Goal: Find specific page/section: Find specific page/section

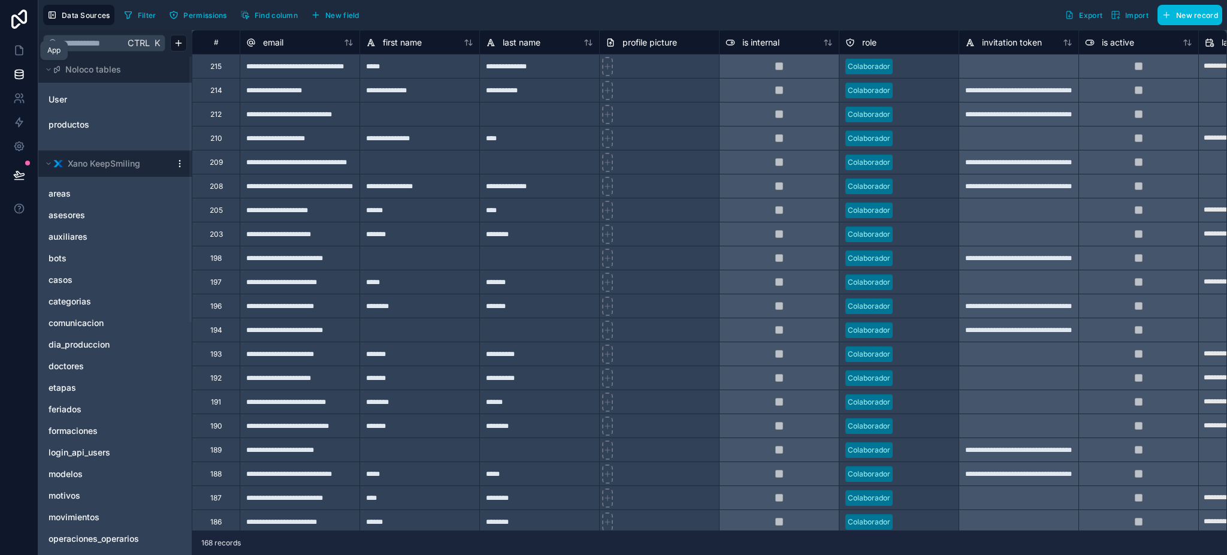
click at [24, 41] on link at bounding box center [19, 50] width 38 height 24
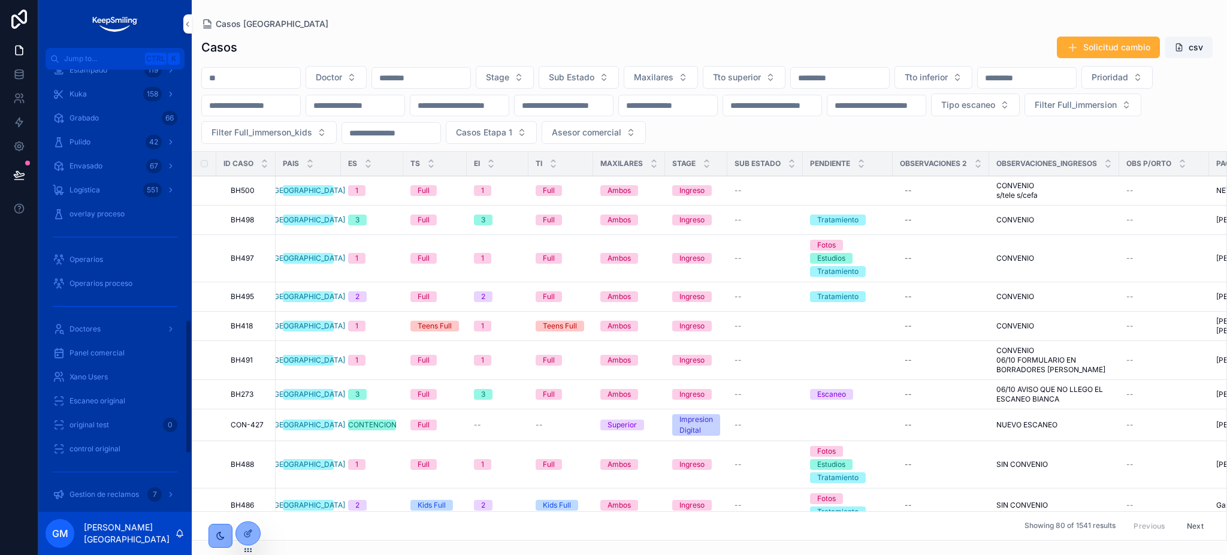
scroll to position [878, 0]
click at [116, 252] on div "Doctores" at bounding box center [115, 250] width 125 height 19
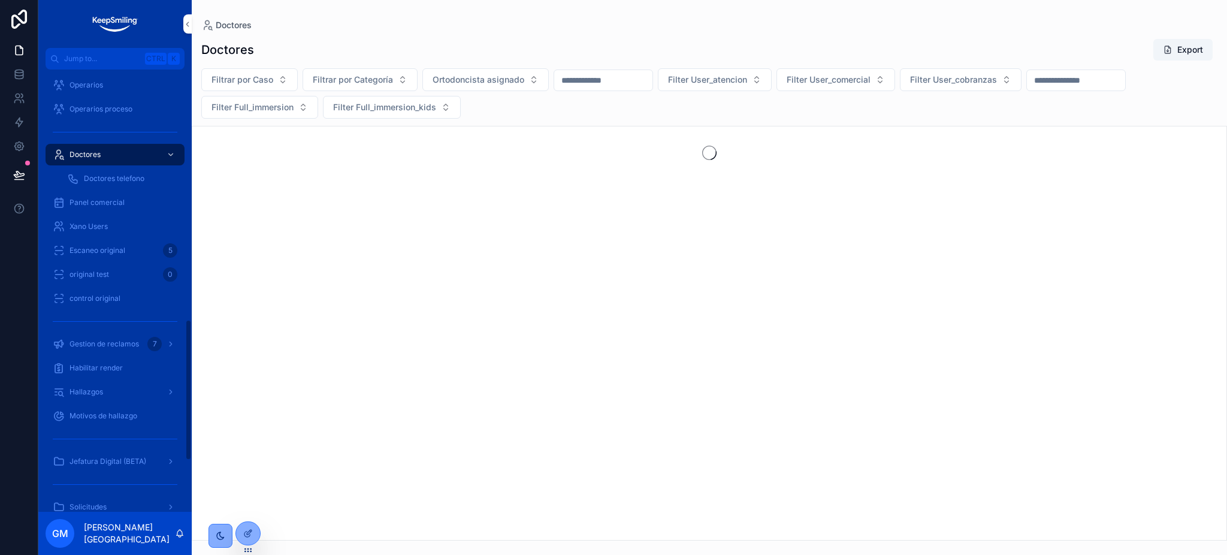
scroll to position [782, 0]
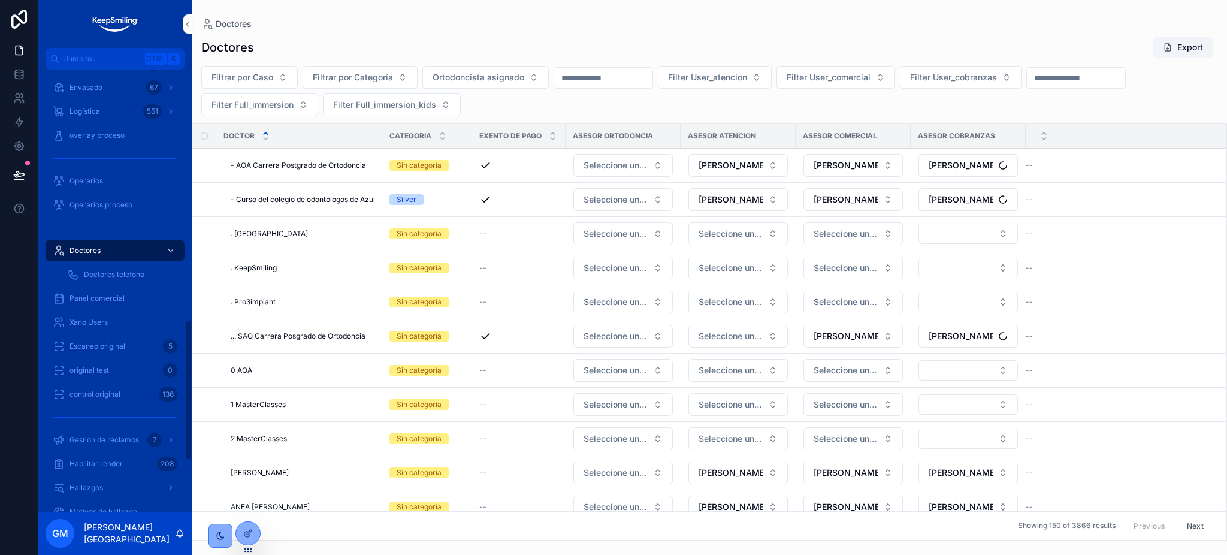
click at [598, 77] on input "scrollable content" at bounding box center [603, 77] width 98 height 17
paste input "**********"
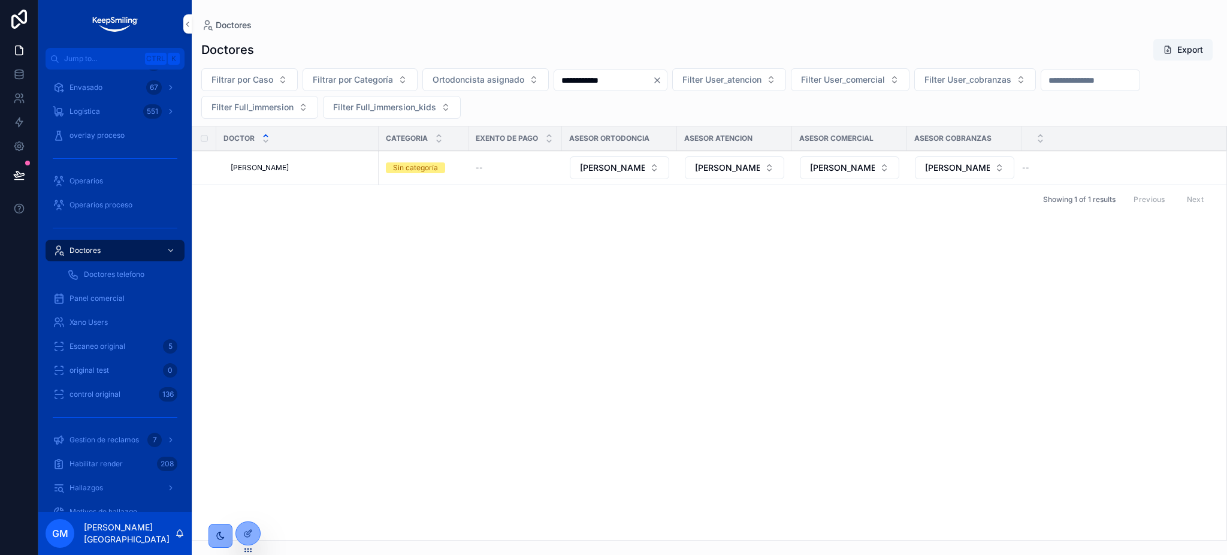
type input "**********"
click at [262, 169] on span "[PERSON_NAME]" at bounding box center [260, 168] width 58 height 10
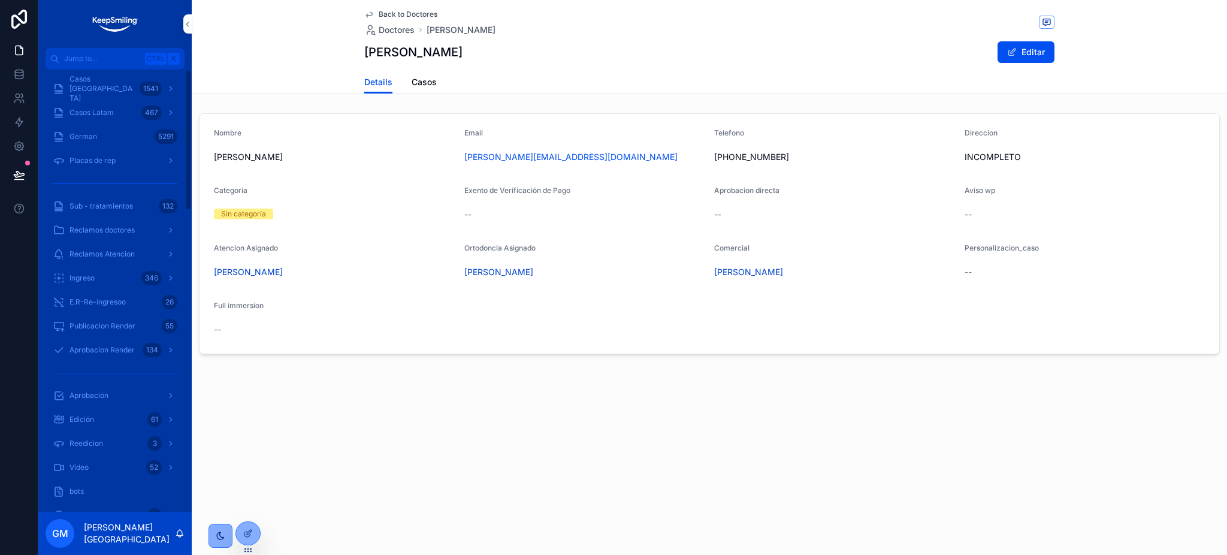
drag, startPoint x: 99, startPoint y: 89, endPoint x: 65, endPoint y: 1, distance: 95.0
click at [99, 89] on span "Casos [GEOGRAPHIC_DATA]" at bounding box center [101, 88] width 65 height 29
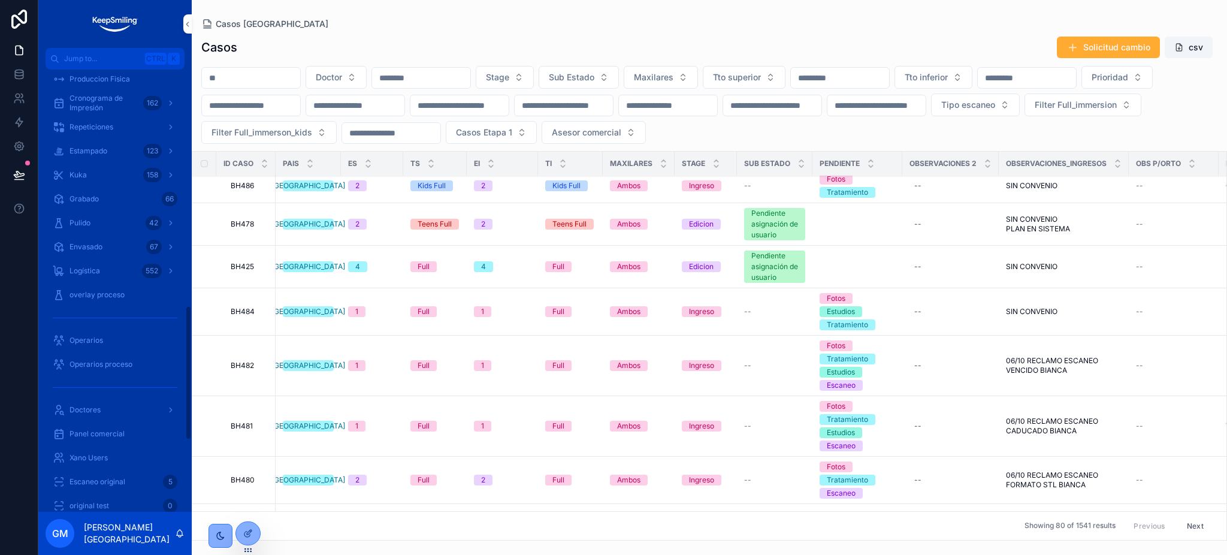
scroll to position [958, 0]
click at [127, 340] on span "Gestion de reclamos" at bounding box center [103, 336] width 69 height 10
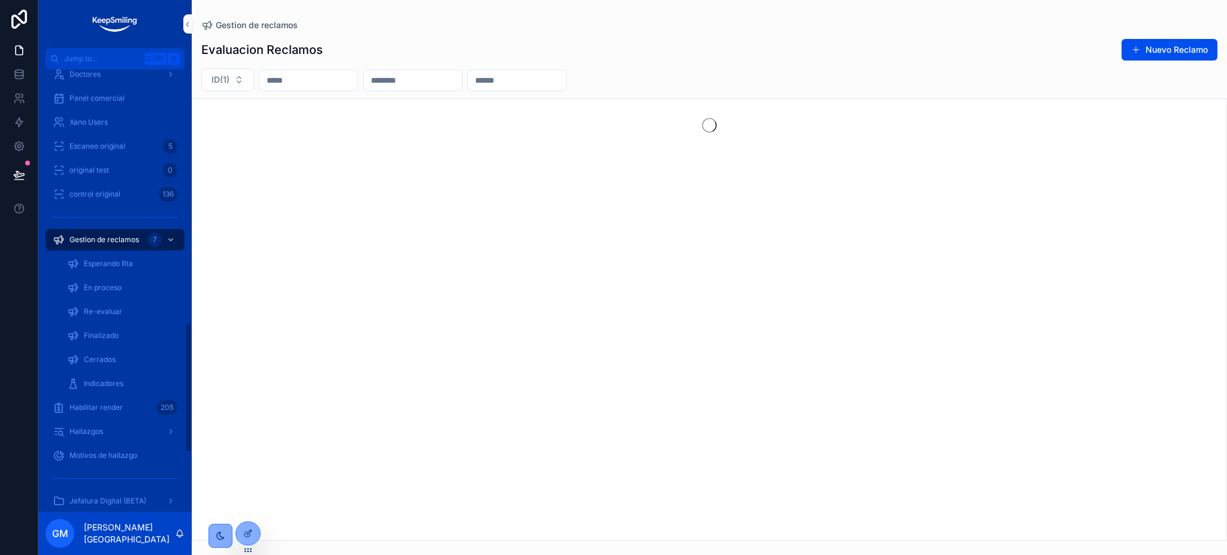
scroll to position [862, 0]
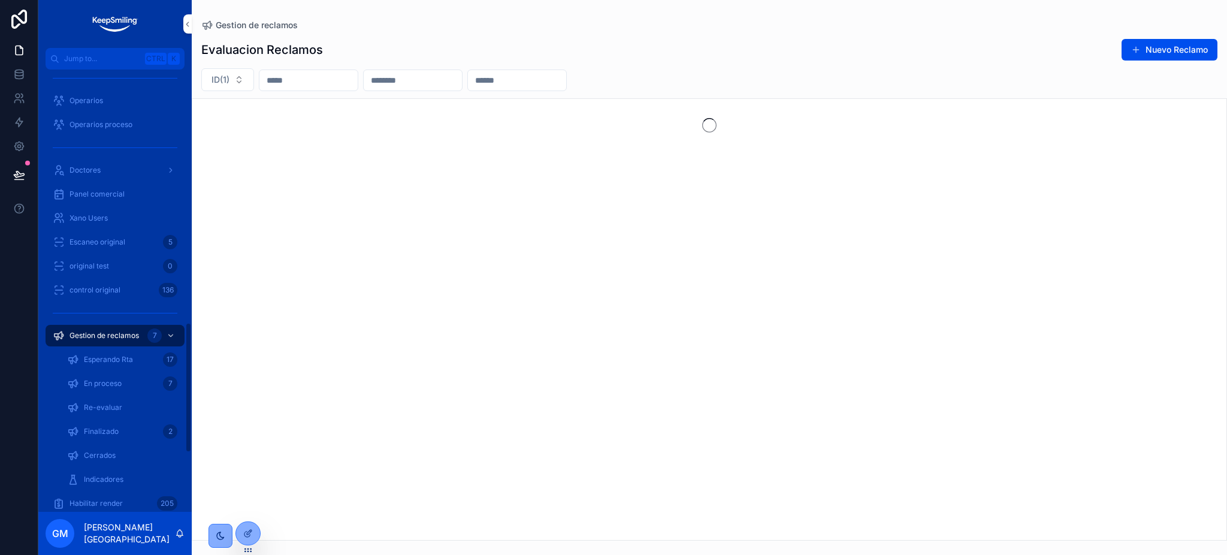
click at [140, 431] on div "Finalizado 2" at bounding box center [122, 431] width 110 height 19
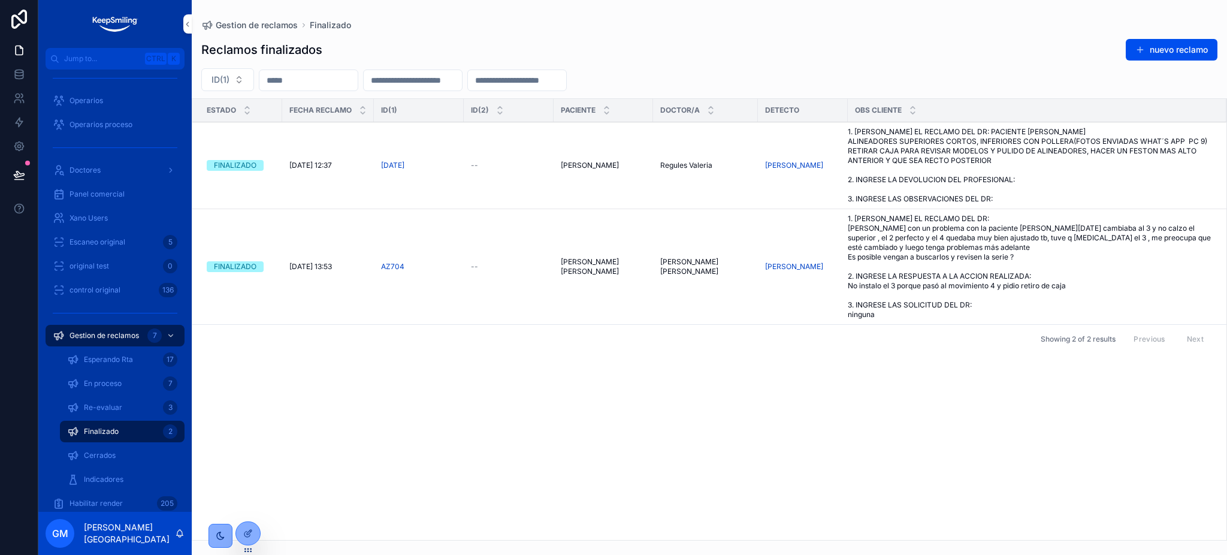
click at [815, 161] on td "[PERSON_NAME]" at bounding box center [803, 165] width 90 height 87
click at [888, 172] on span "1. [PERSON_NAME] EL RECLAMO DEL DR: PACIENTE [PERSON_NAME] ALINEADORES SUPERIOR…" at bounding box center [1029, 165] width 364 height 77
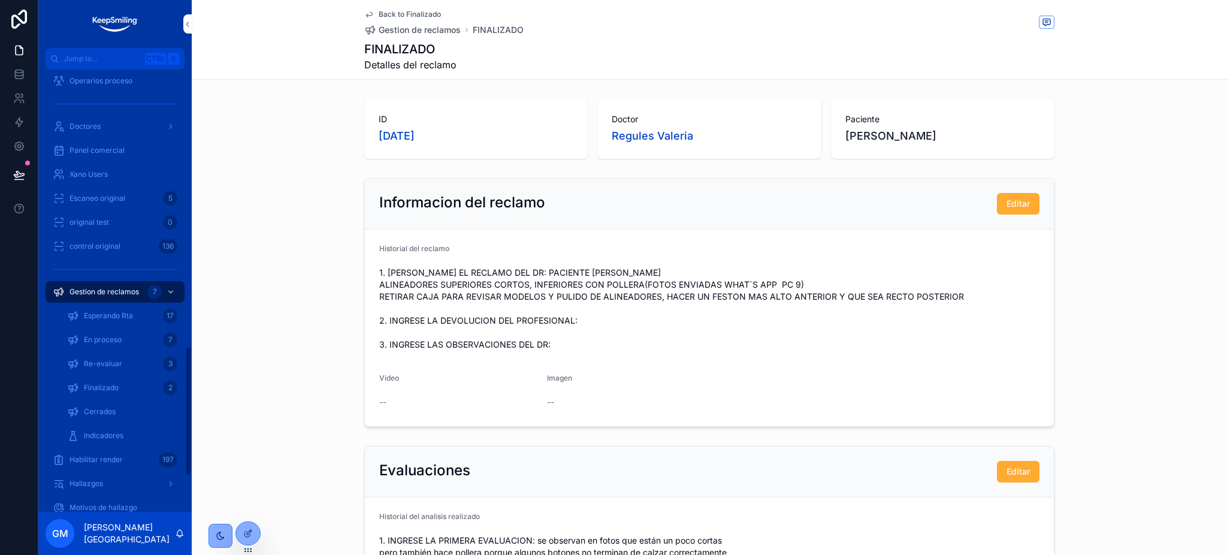
scroll to position [942, 0]
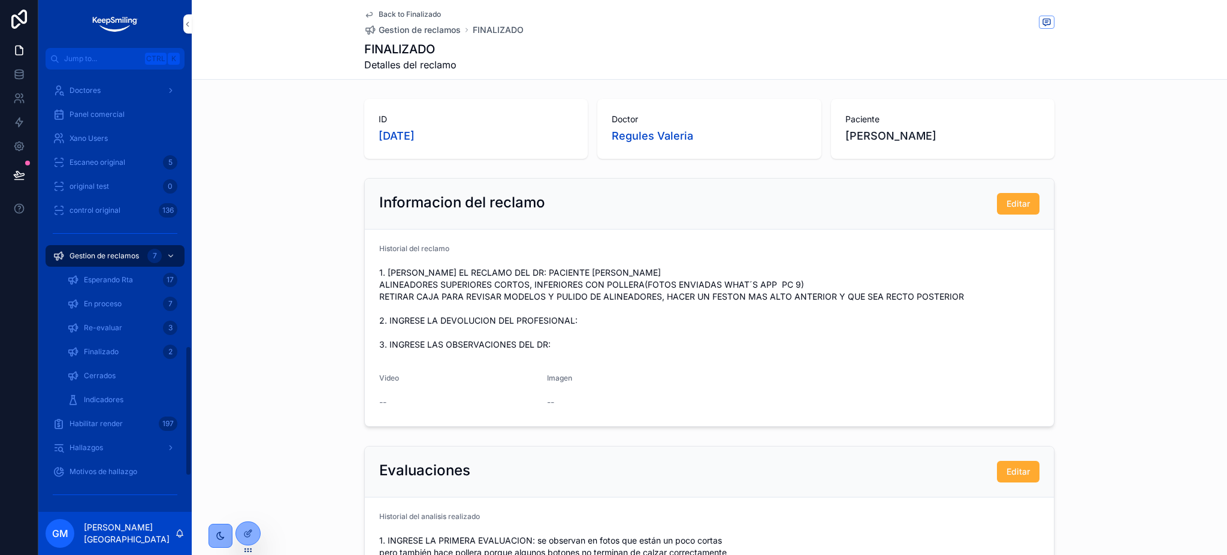
click at [114, 360] on div "Finalizado 2" at bounding box center [122, 351] width 110 height 19
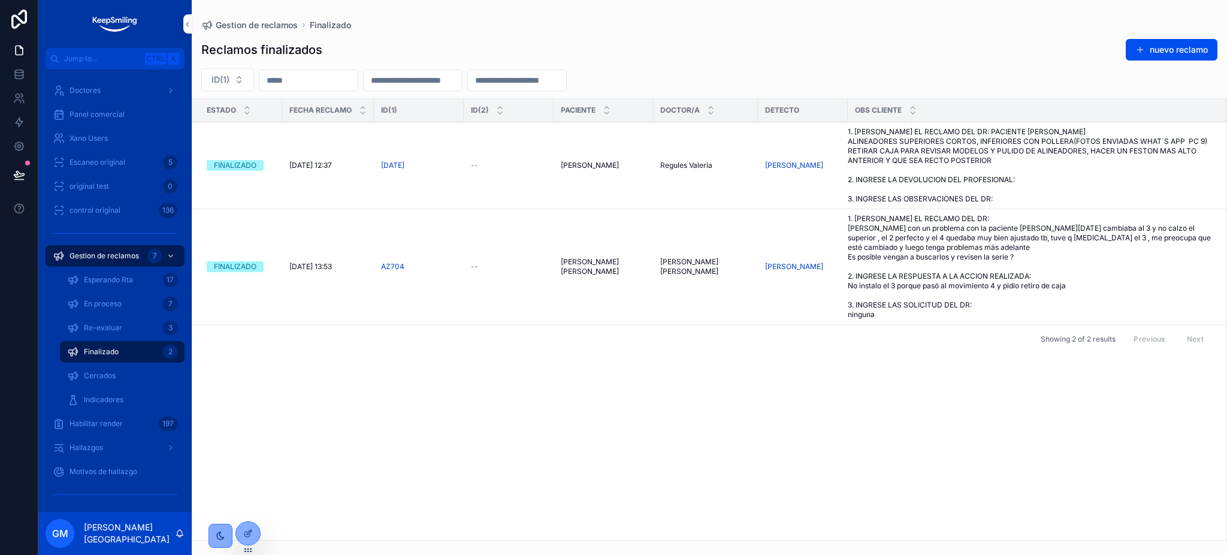
click at [0, 0] on button "Cerrar reclamo" at bounding box center [0, 0] width 0 height 0
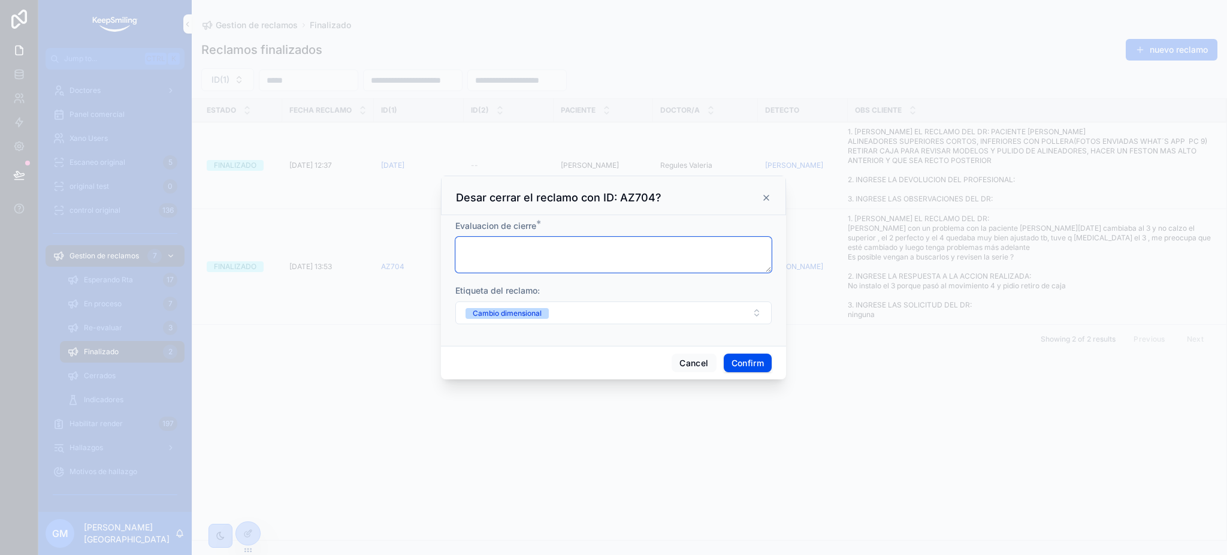
click at [532, 260] on textarea at bounding box center [613, 255] width 316 height 36
type textarea "********"
click at [756, 360] on button "Confirm" at bounding box center [748, 362] width 48 height 19
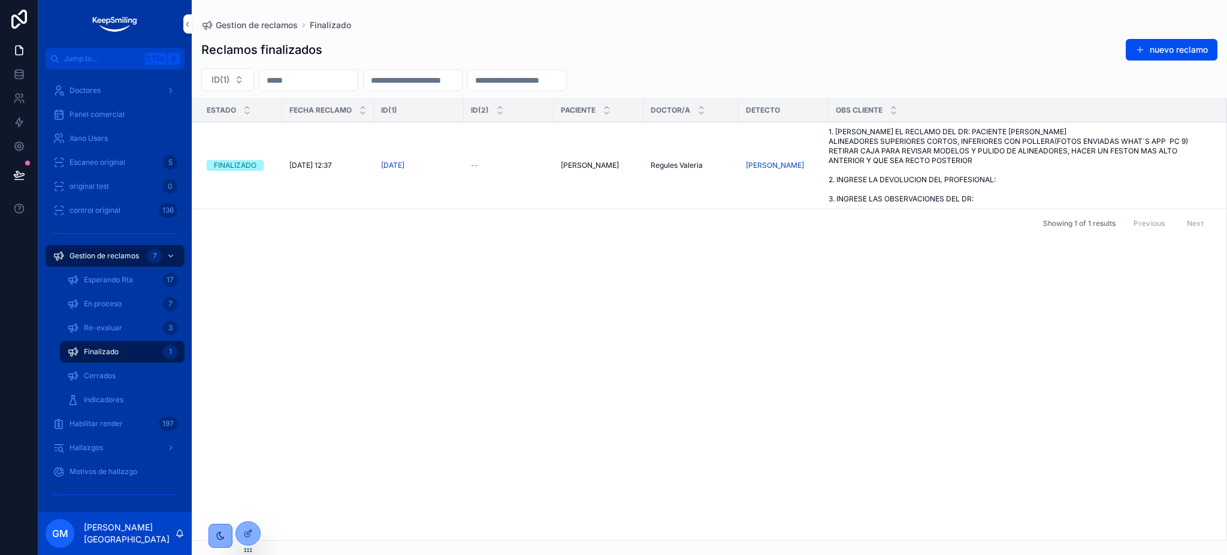
click at [141, 381] on div "Cerrados" at bounding box center [122, 375] width 110 height 19
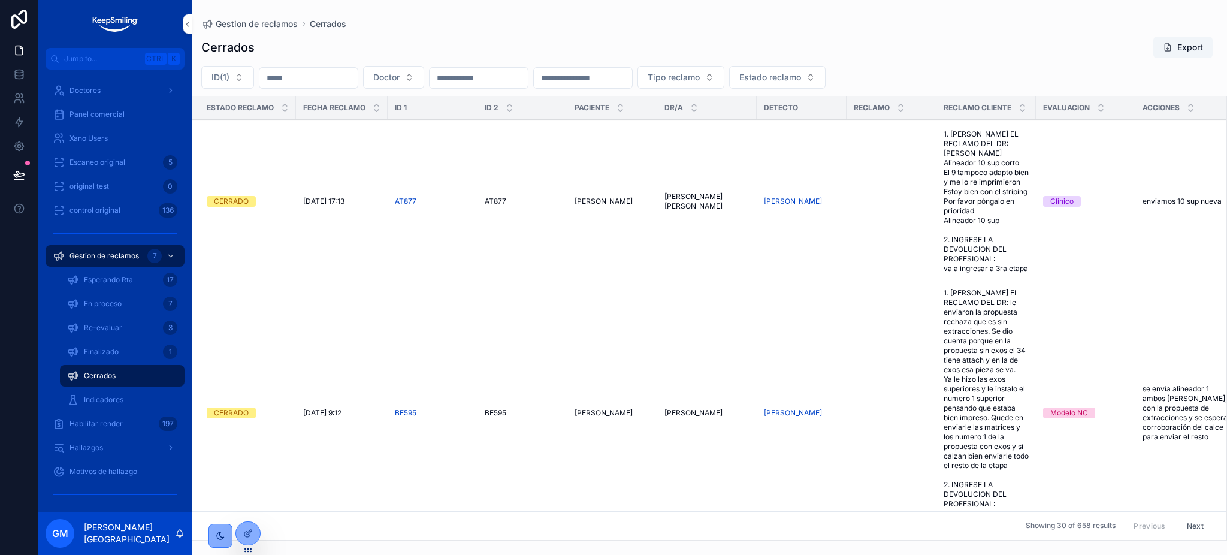
click at [632, 80] on input "scrollable content" at bounding box center [583, 77] width 98 height 17
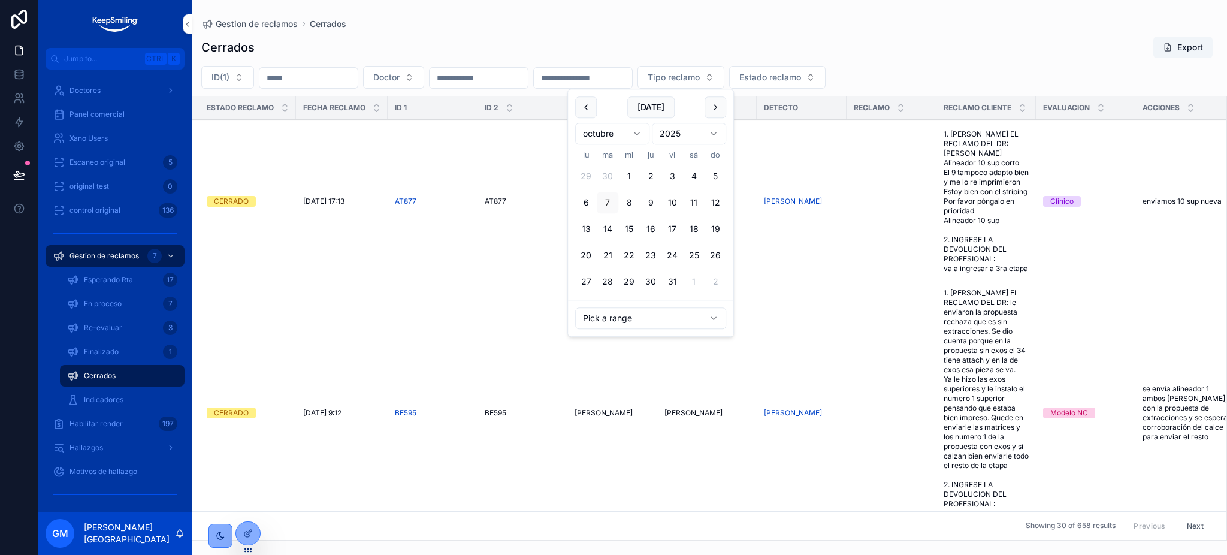
click at [773, 37] on div "Cerrados Export" at bounding box center [709, 47] width 1016 height 23
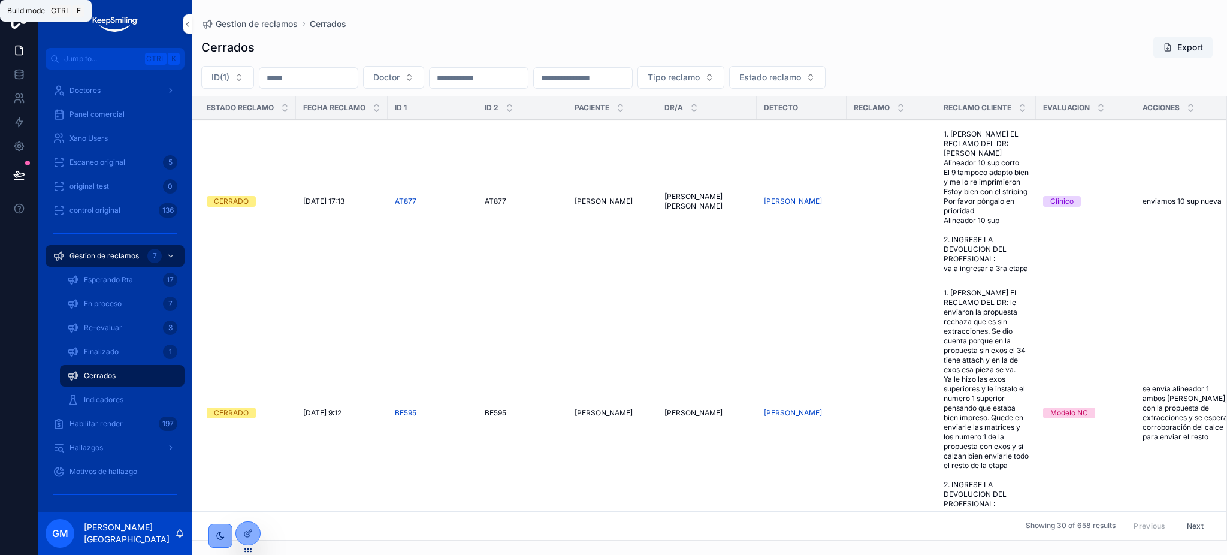
click at [247, 542] on div at bounding box center [248, 533] width 24 height 23
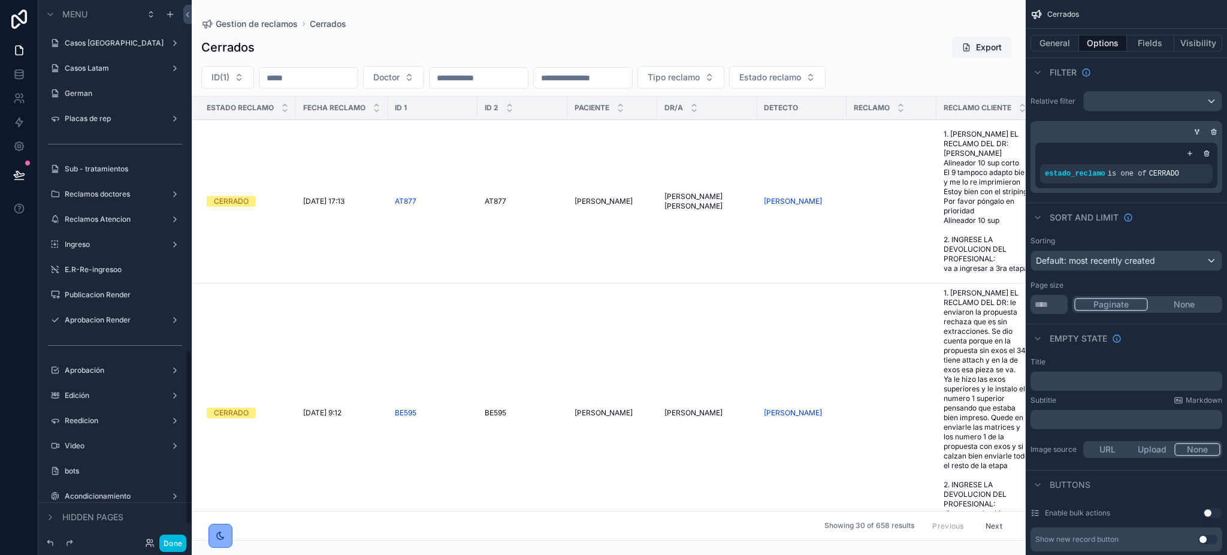
scroll to position [1084, 0]
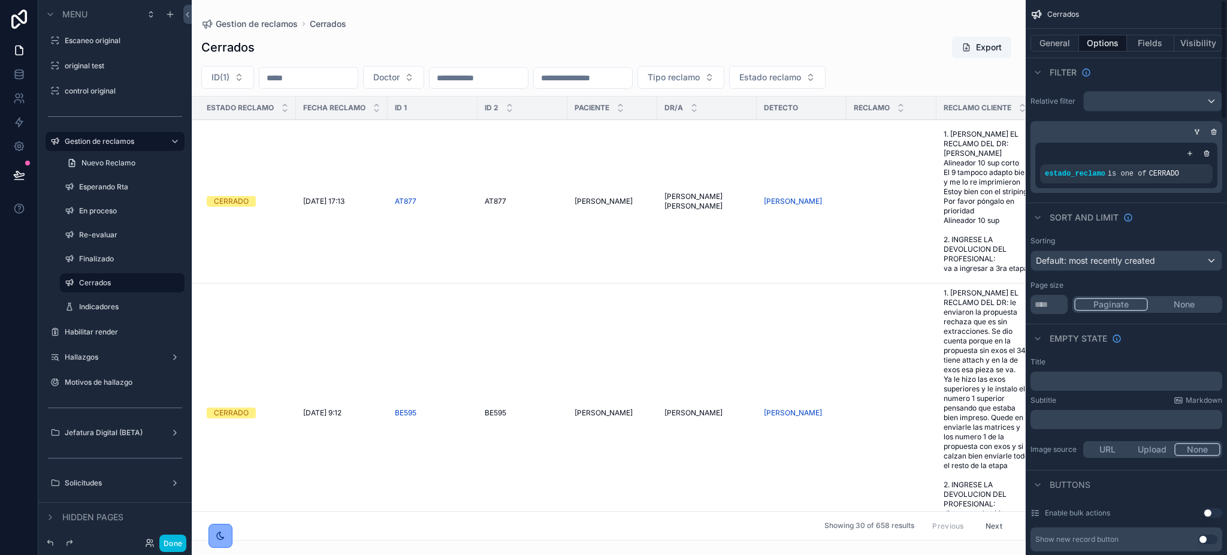
click at [1160, 40] on button "Fields" at bounding box center [1151, 43] width 48 height 17
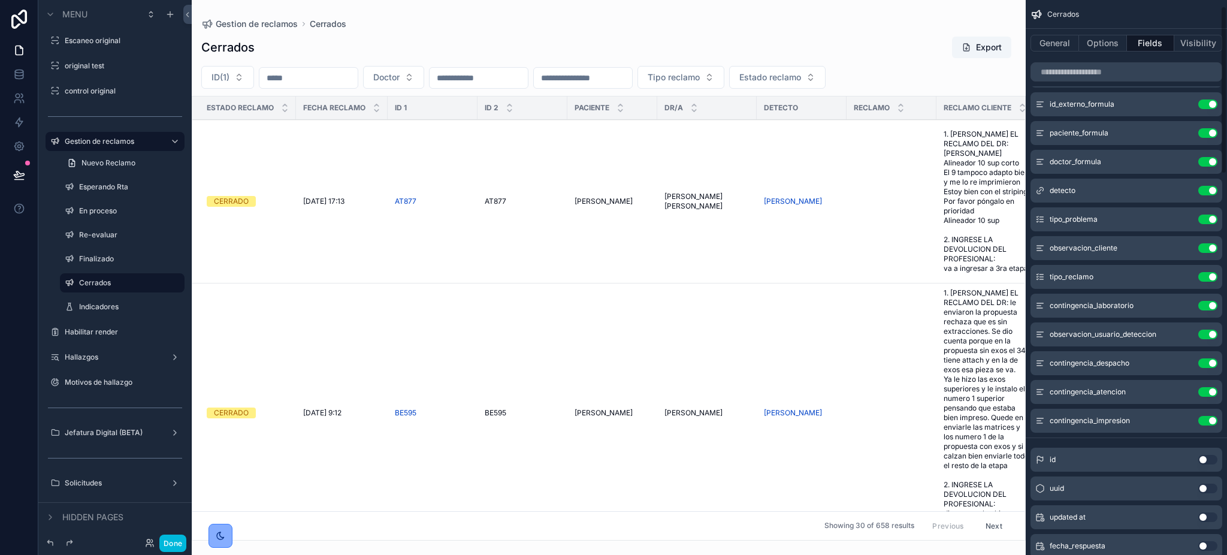
scroll to position [0, 0]
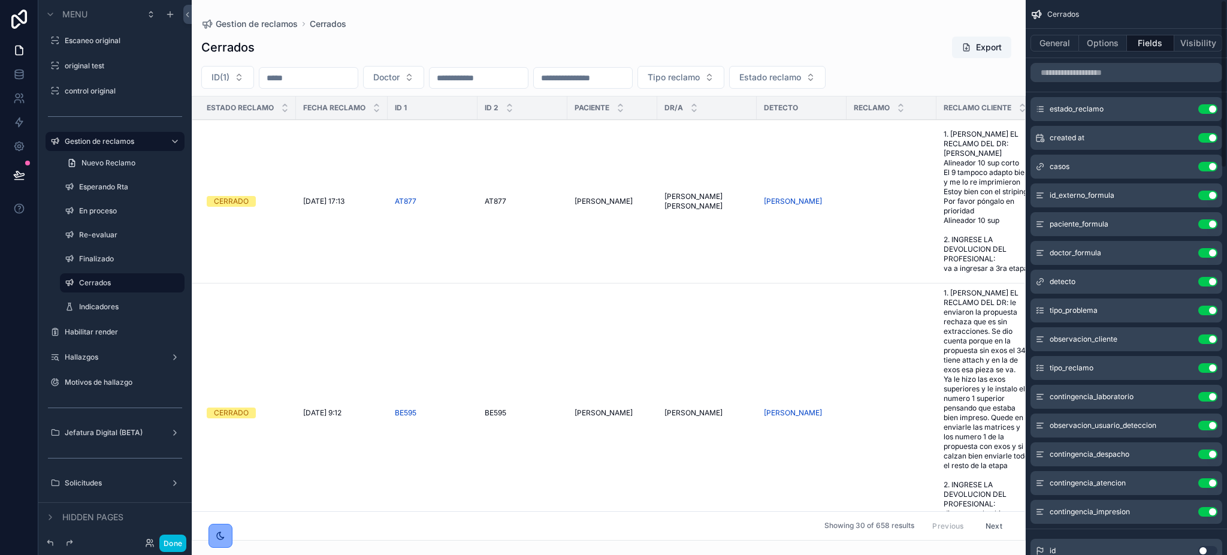
drag, startPoint x: 1107, startPoint y: 37, endPoint x: 1102, endPoint y: 32, distance: 6.8
click at [1107, 36] on button "Options" at bounding box center [1103, 43] width 48 height 17
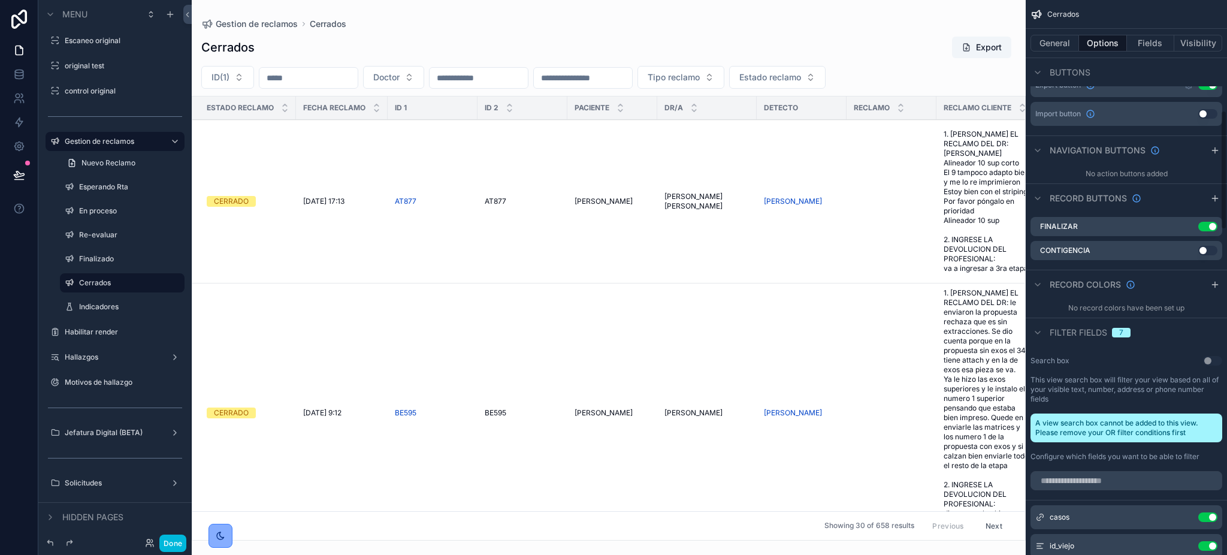
scroll to position [479, 0]
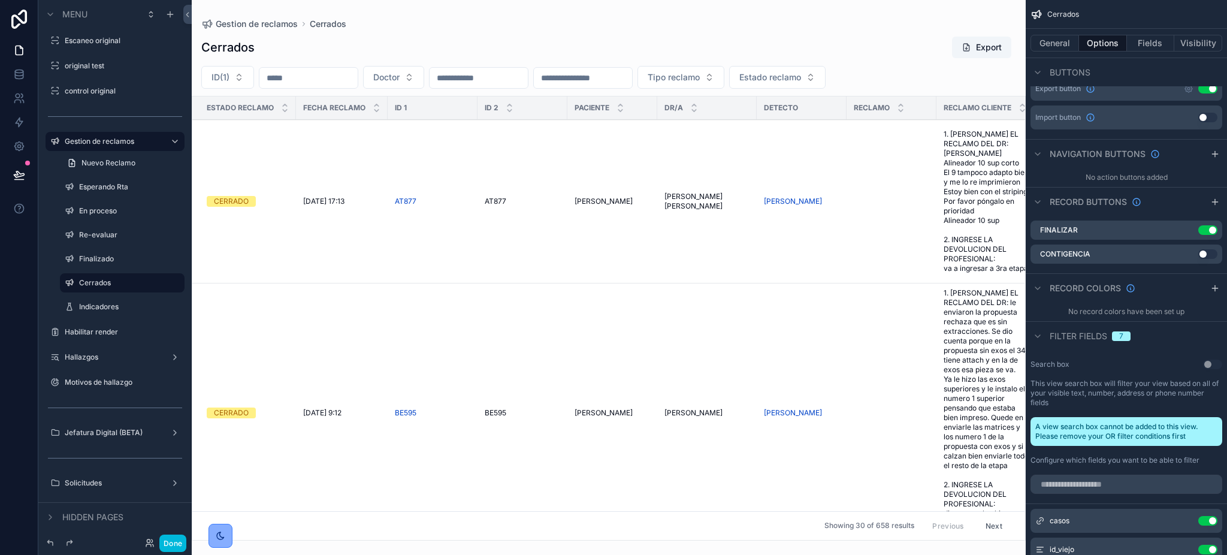
click at [122, 258] on label "Finalizado" at bounding box center [128, 259] width 98 height 10
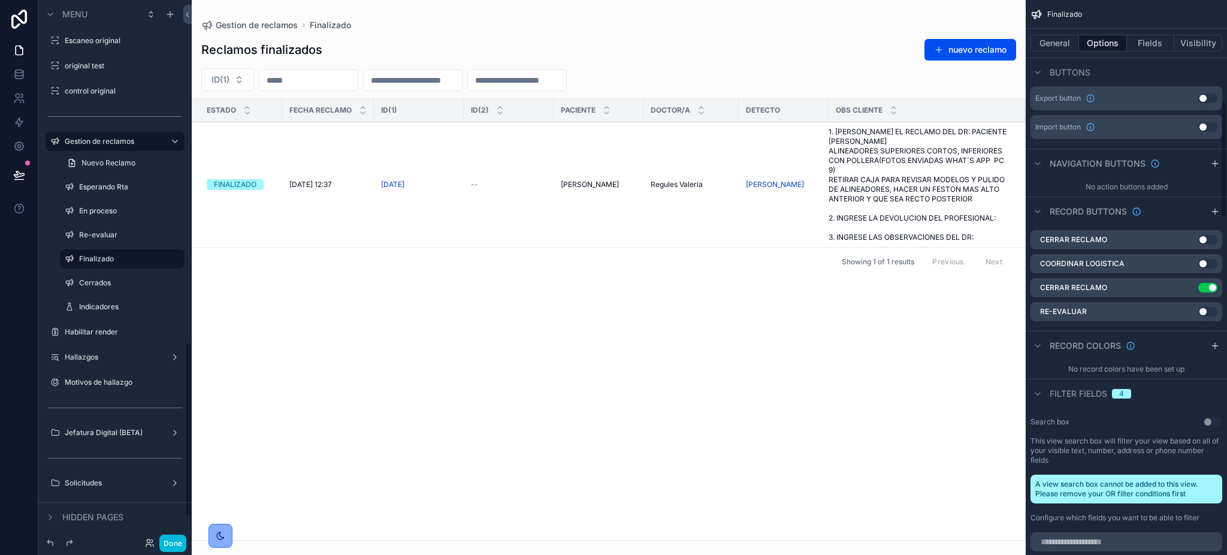
scroll to position [1060, 0]
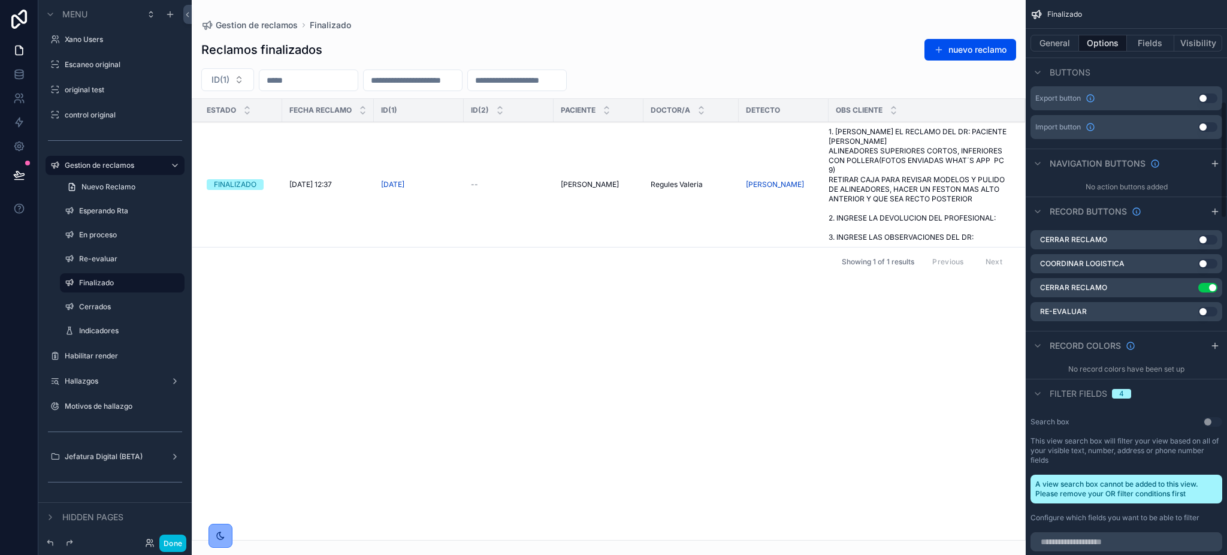
click at [0, 0] on icon "scrollable content" at bounding box center [0, 0] width 0 height 0
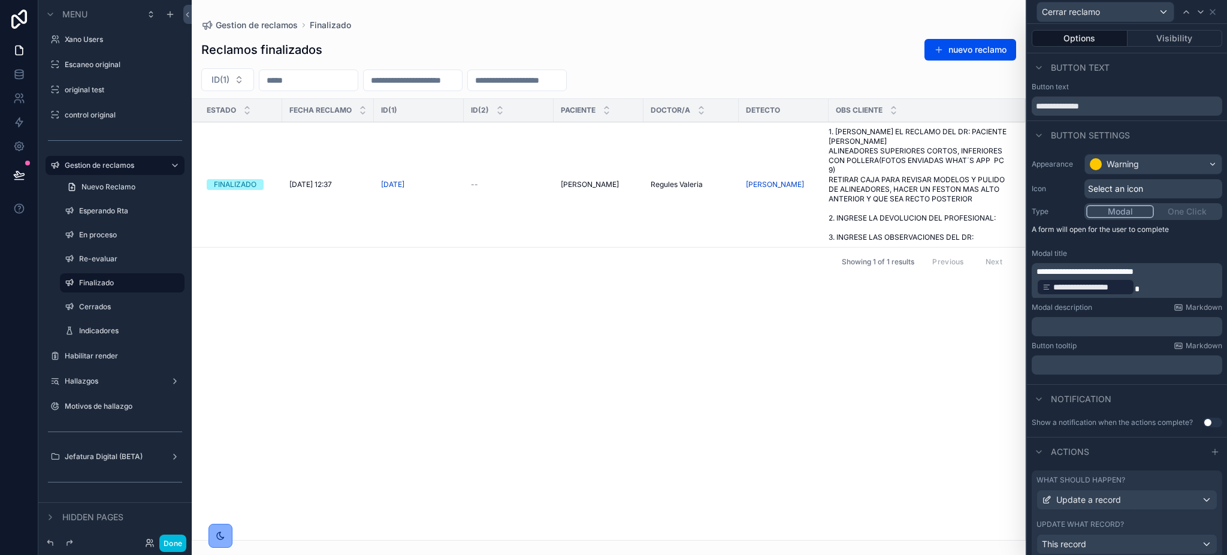
scroll to position [49, 0]
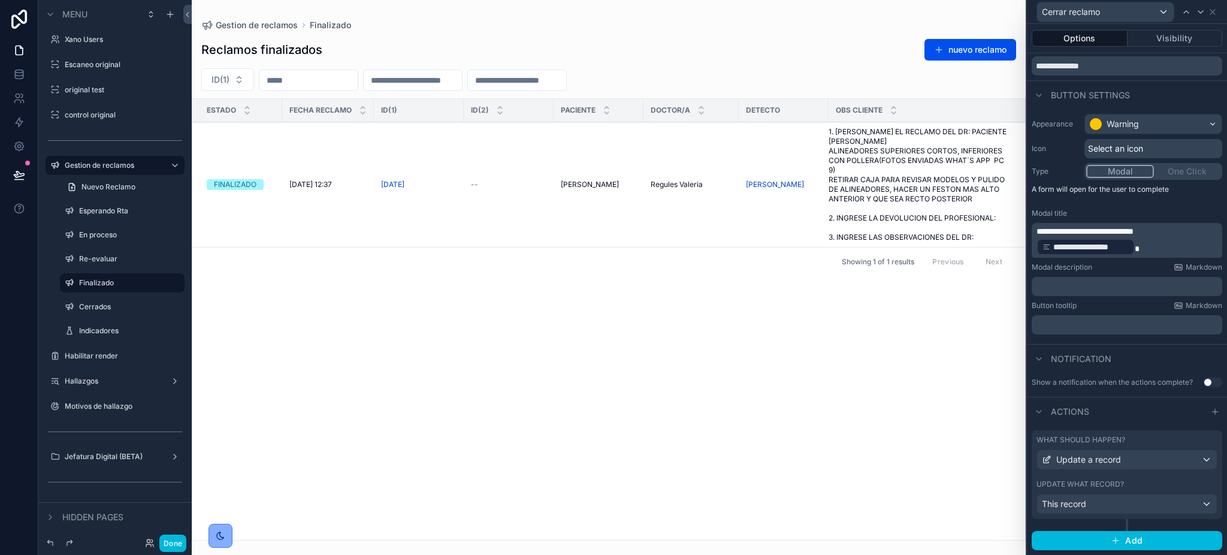
click at [1106, 484] on label "Update what record?" at bounding box center [1079, 484] width 87 height 10
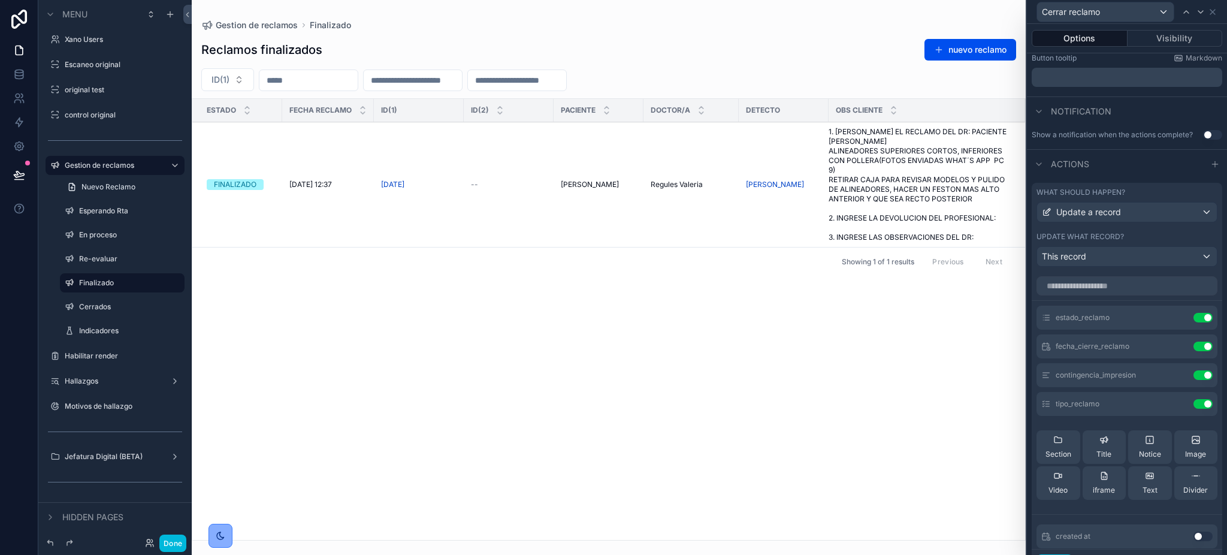
scroll to position [289, 0]
click at [84, 302] on label "Cerrados" at bounding box center [128, 307] width 98 height 10
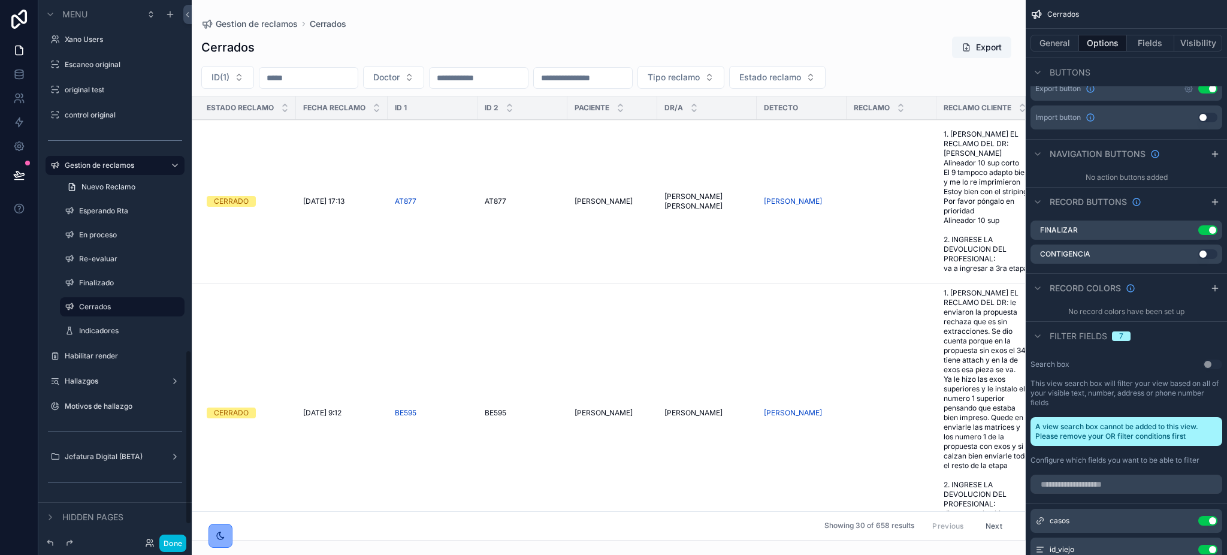
scroll to position [1084, 0]
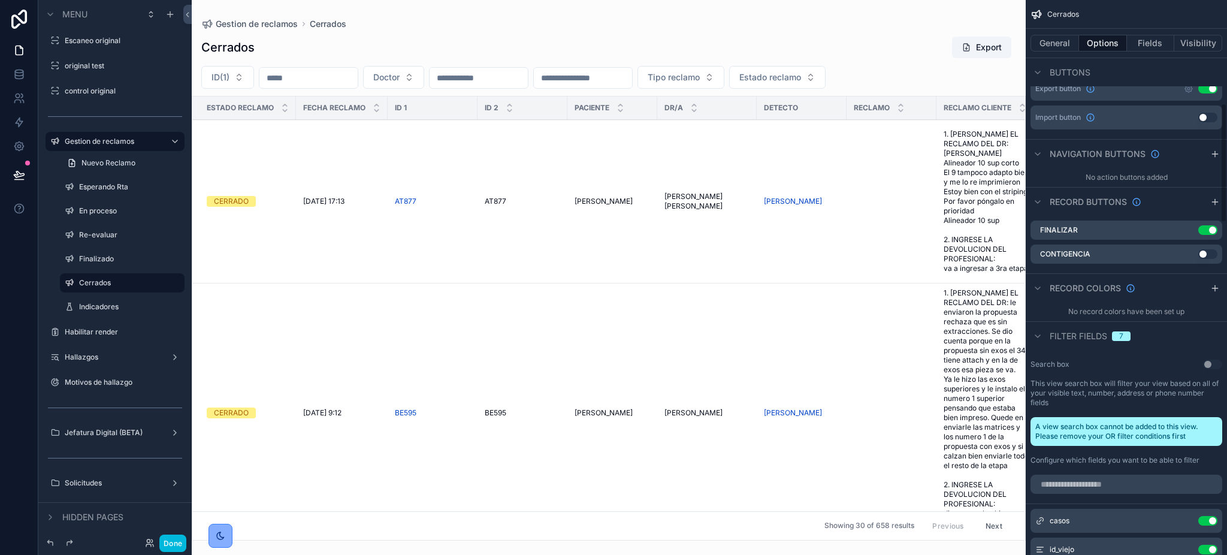
click at [1144, 35] on button "Fields" at bounding box center [1151, 43] width 48 height 17
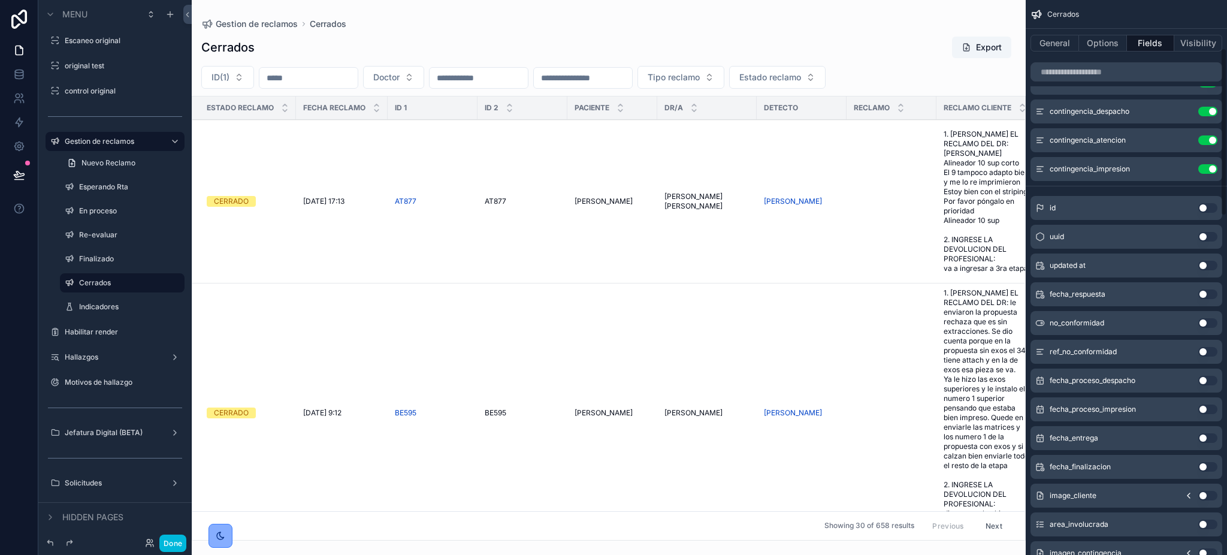
scroll to position [159, 0]
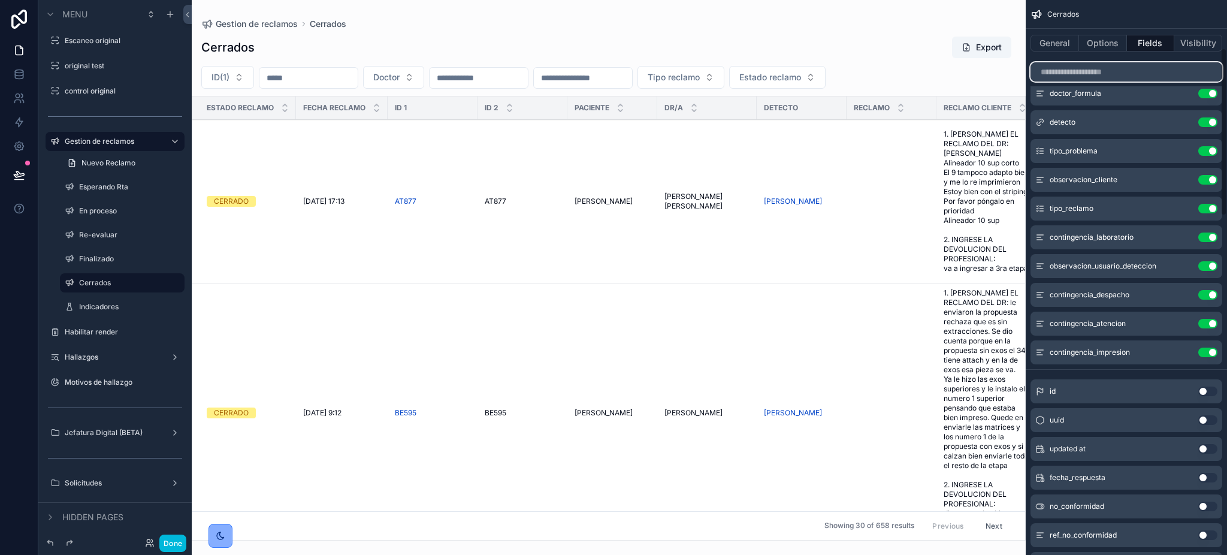
click at [1074, 69] on input "scrollable content" at bounding box center [1126, 71] width 192 height 19
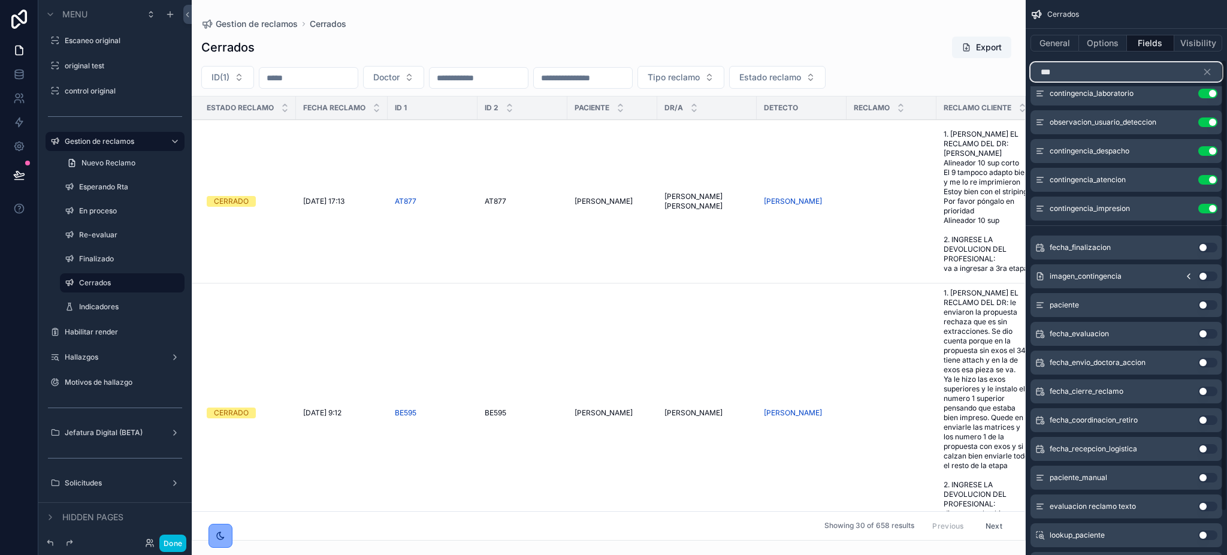
scroll to position [0, 0]
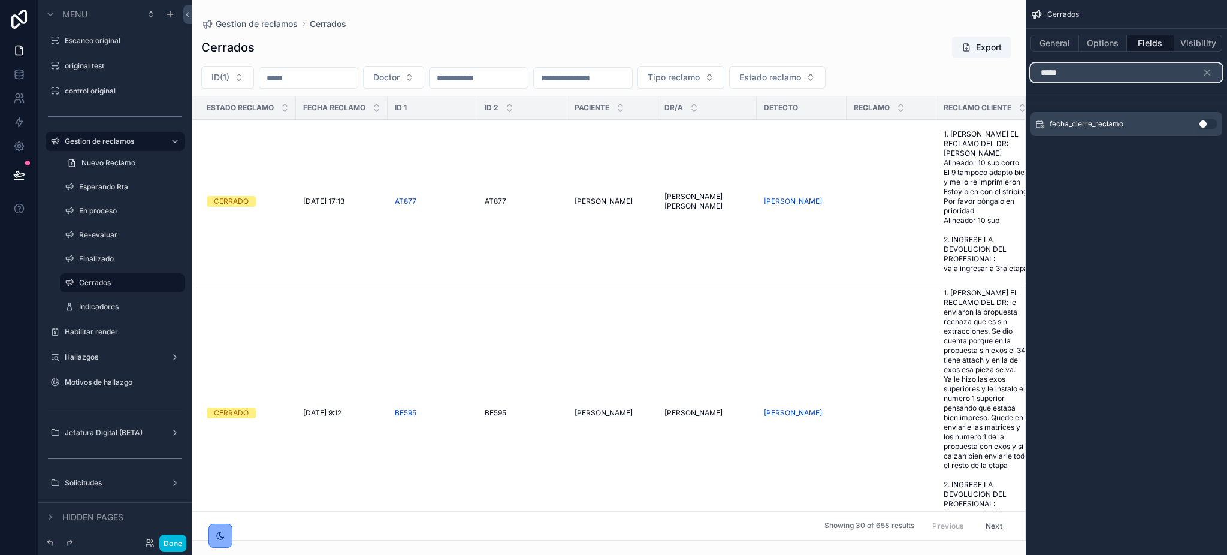
type input "*****"
click at [1209, 122] on button "Use setting" at bounding box center [1207, 124] width 19 height 10
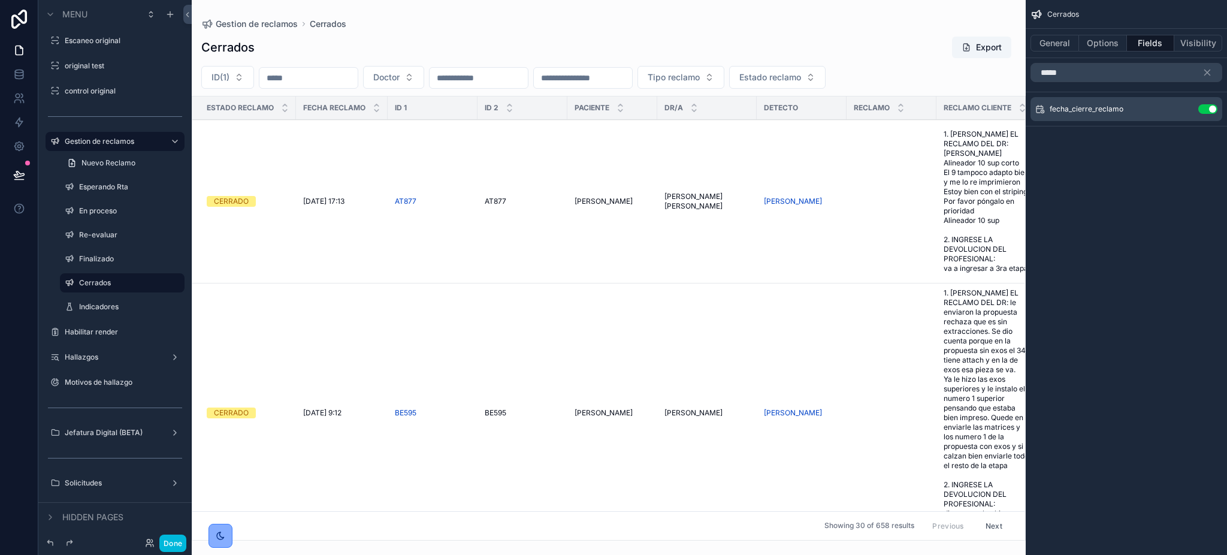
click at [0, 0] on icon "scrollable content" at bounding box center [0, 0] width 0 height 0
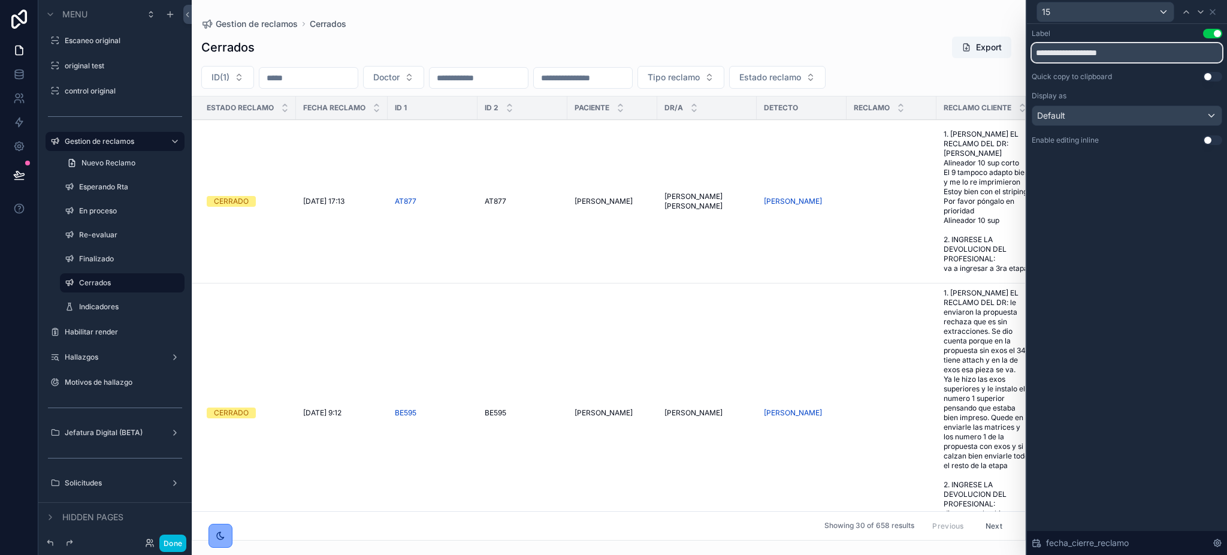
drag, startPoint x: 1085, startPoint y: 52, endPoint x: 1210, endPoint y: 33, distance: 126.6
click at [1189, 35] on div "**********" at bounding box center [1126, 46] width 190 height 34
drag, startPoint x: 1067, startPoint y: 50, endPoint x: 855, endPoint y: 50, distance: 212.6
click at [855, 50] on div "**********" at bounding box center [613, 277] width 1227 height 555
type input "******"
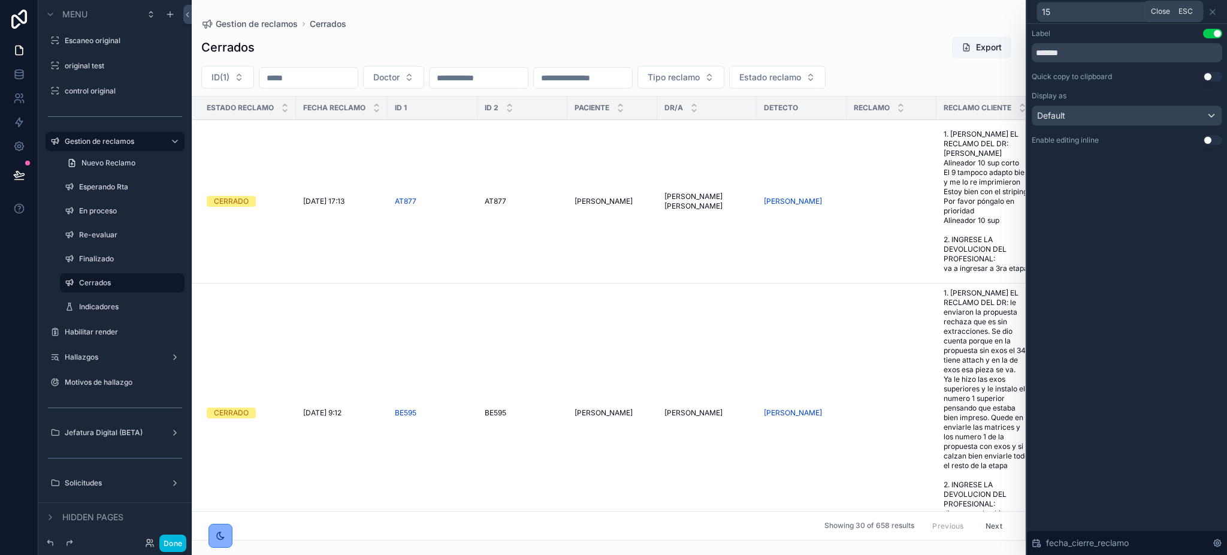
click at [1214, 13] on icon at bounding box center [1212, 12] width 10 height 10
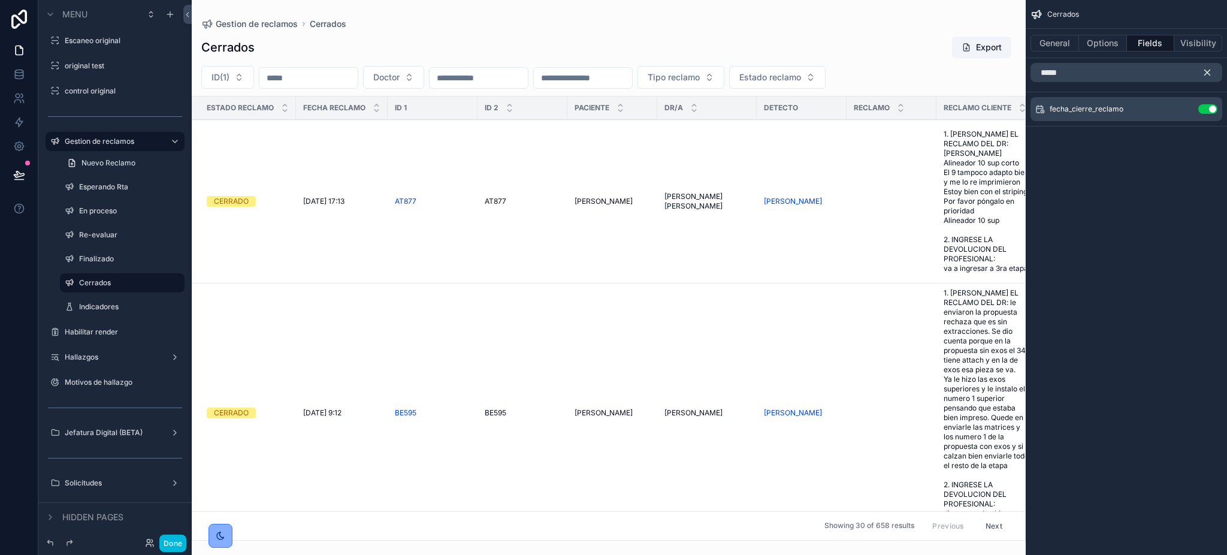
drag, startPoint x: 1206, startPoint y: 76, endPoint x: 1114, endPoint y: 36, distance: 100.0
click at [1205, 75] on icon "scrollable content" at bounding box center [1206, 72] width 11 height 11
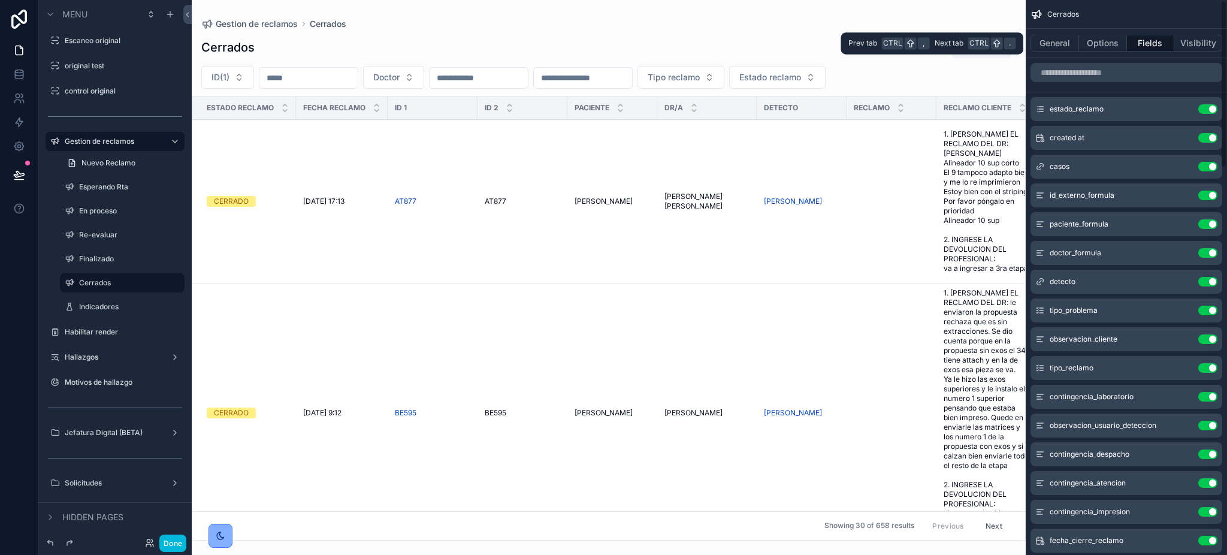
click at [1114, 37] on button "Options" at bounding box center [1103, 43] width 48 height 17
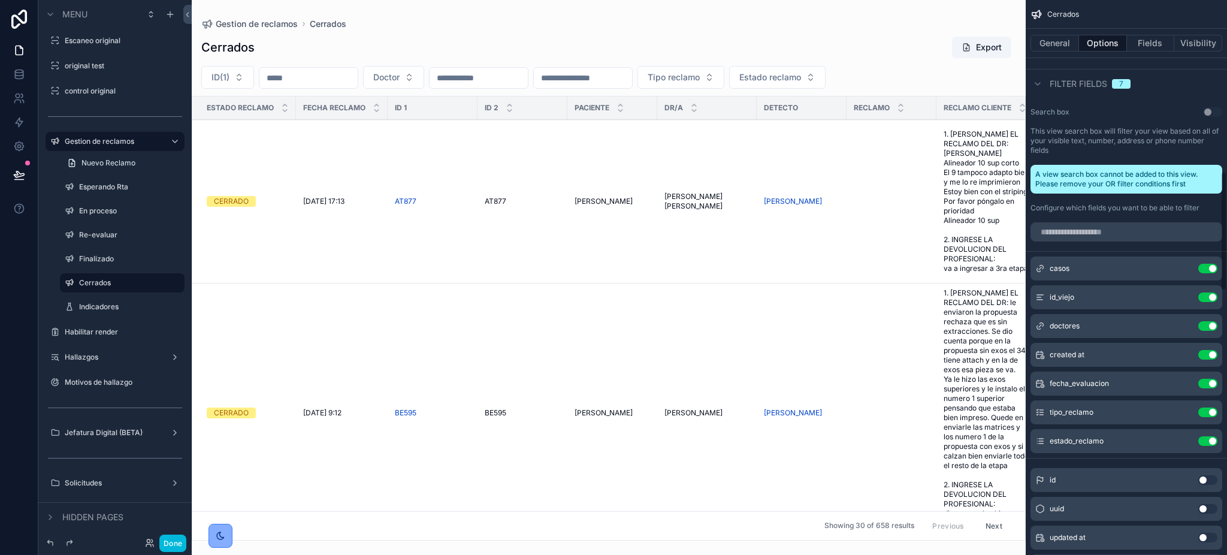
scroll to position [798, 0]
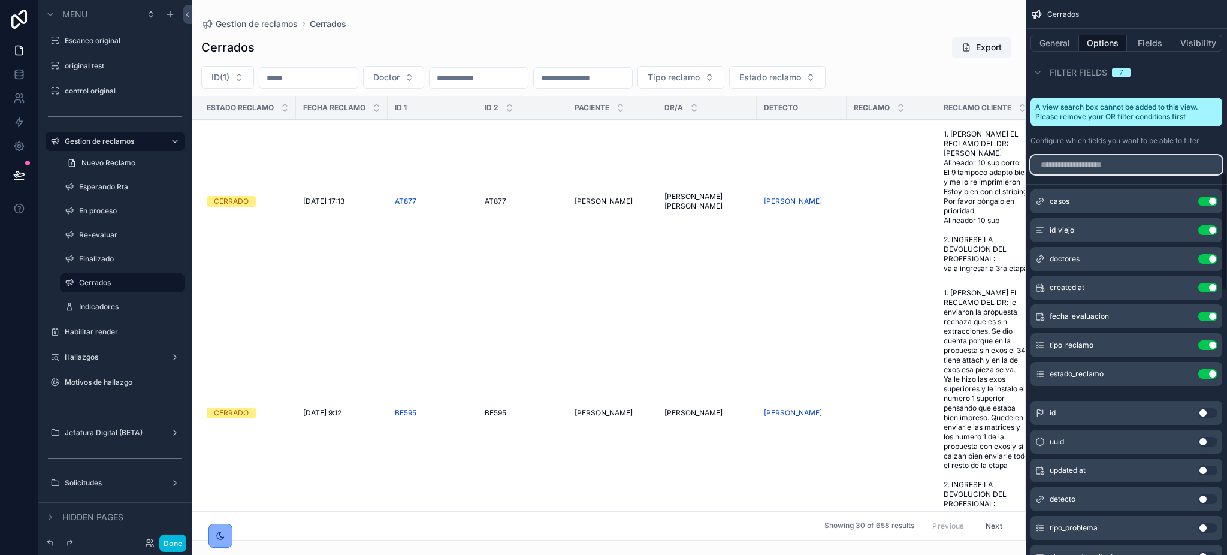
click at [1124, 155] on input "scrollable content" at bounding box center [1126, 164] width 192 height 19
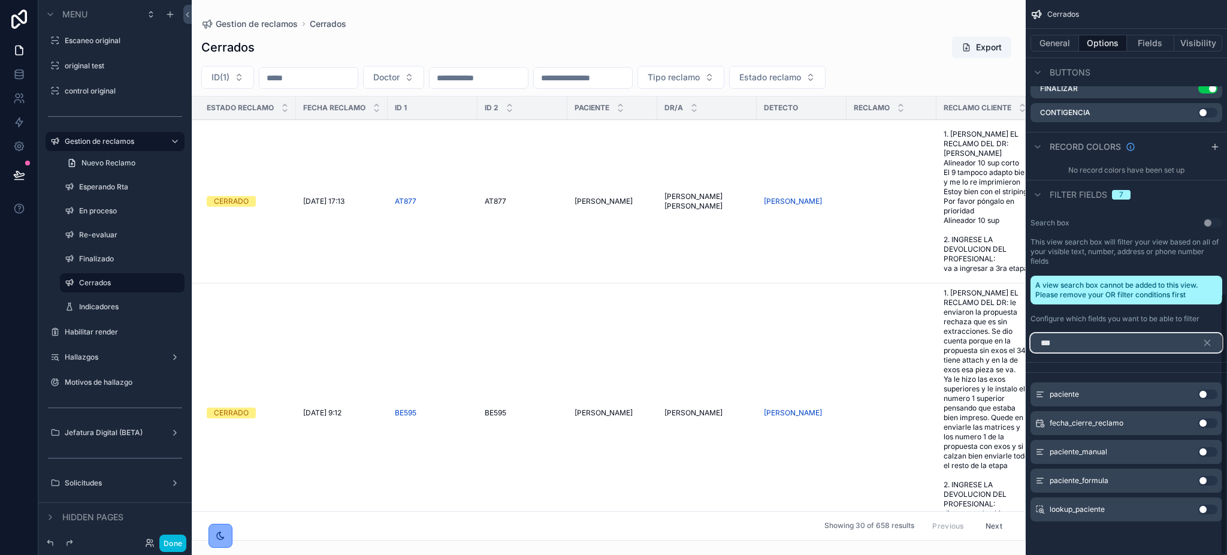
scroll to position [620, 0]
type input "***"
click at [1203, 425] on button "Use setting" at bounding box center [1207, 424] width 19 height 10
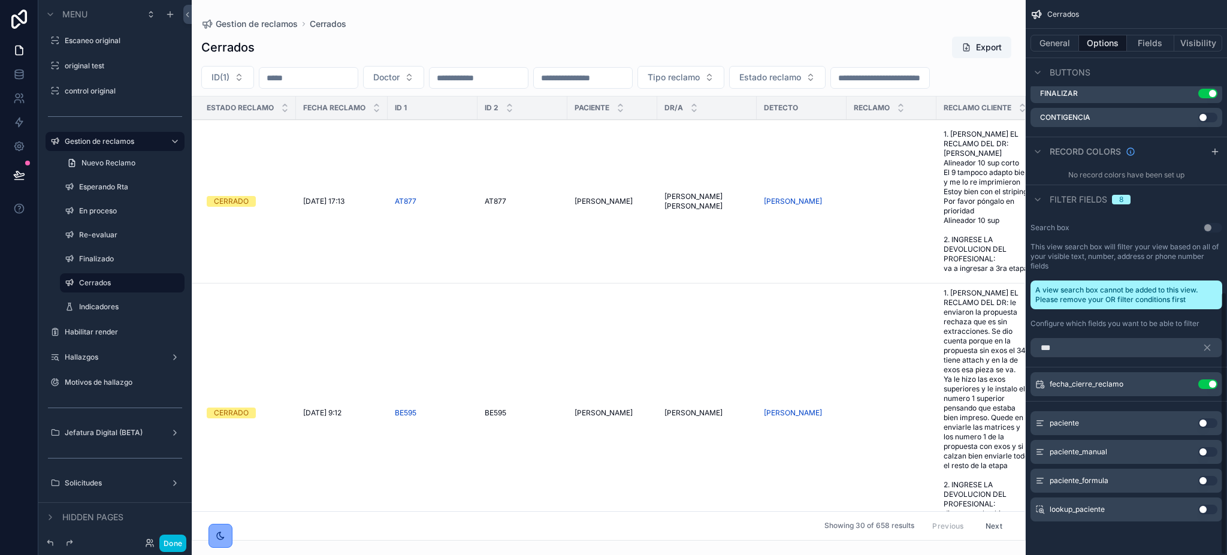
scroll to position [615, 0]
click at [0, 0] on icon "scrollable content" at bounding box center [0, 0] width 0 height 0
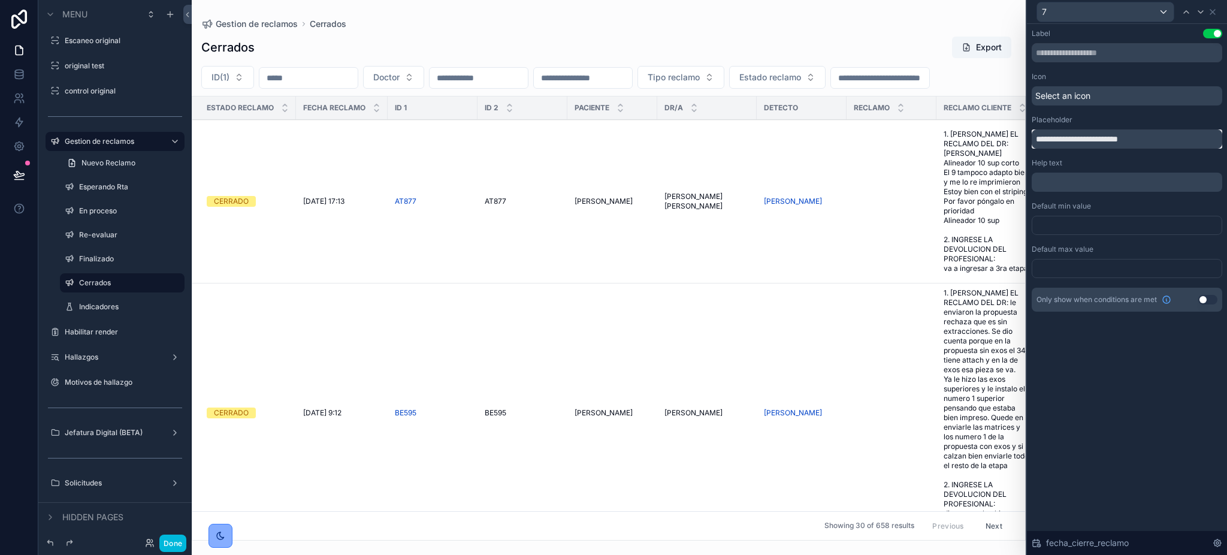
drag, startPoint x: 1088, startPoint y: 140, endPoint x: 975, endPoint y: 124, distance: 114.3
click at [974, 126] on div "**********" at bounding box center [613, 277] width 1227 height 555
drag, startPoint x: 1061, startPoint y: 139, endPoint x: 1184, endPoint y: 129, distance: 123.8
click at [1179, 132] on input "**********" at bounding box center [1126, 138] width 190 height 19
type input "******"
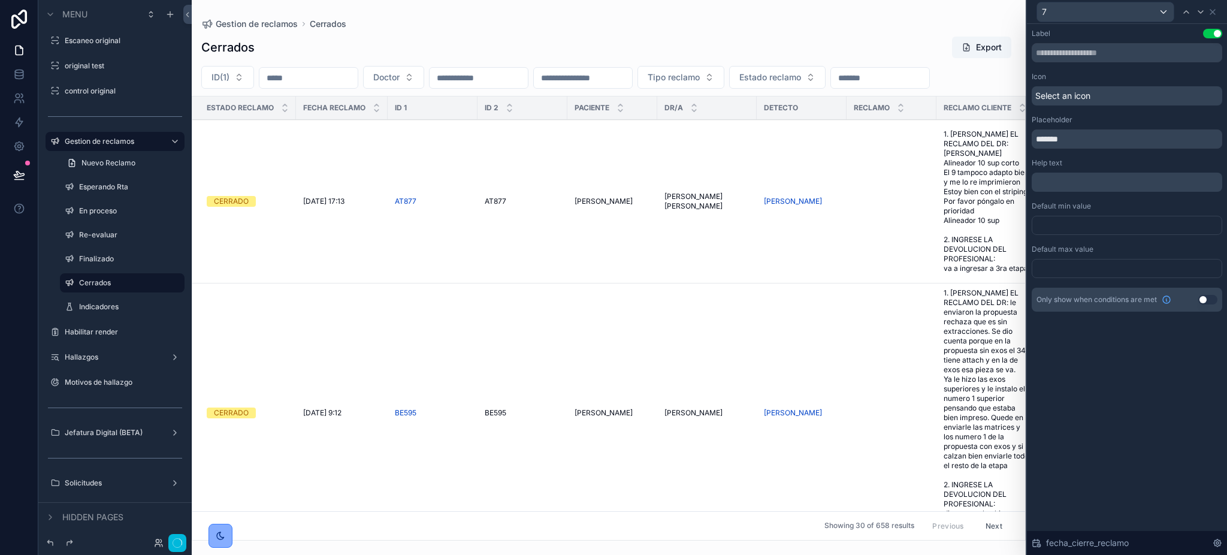
click at [1215, 16] on icon at bounding box center [1212, 12] width 10 height 10
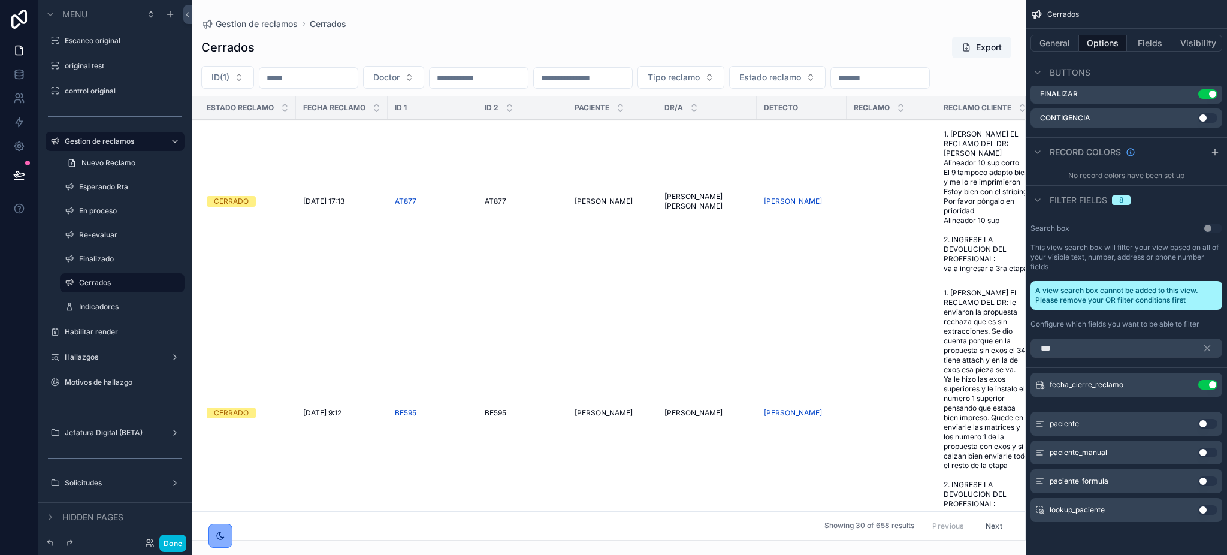
click at [167, 554] on div "Done" at bounding box center [114, 543] width 153 height 24
click at [170, 544] on button "Done" at bounding box center [172, 542] width 27 height 17
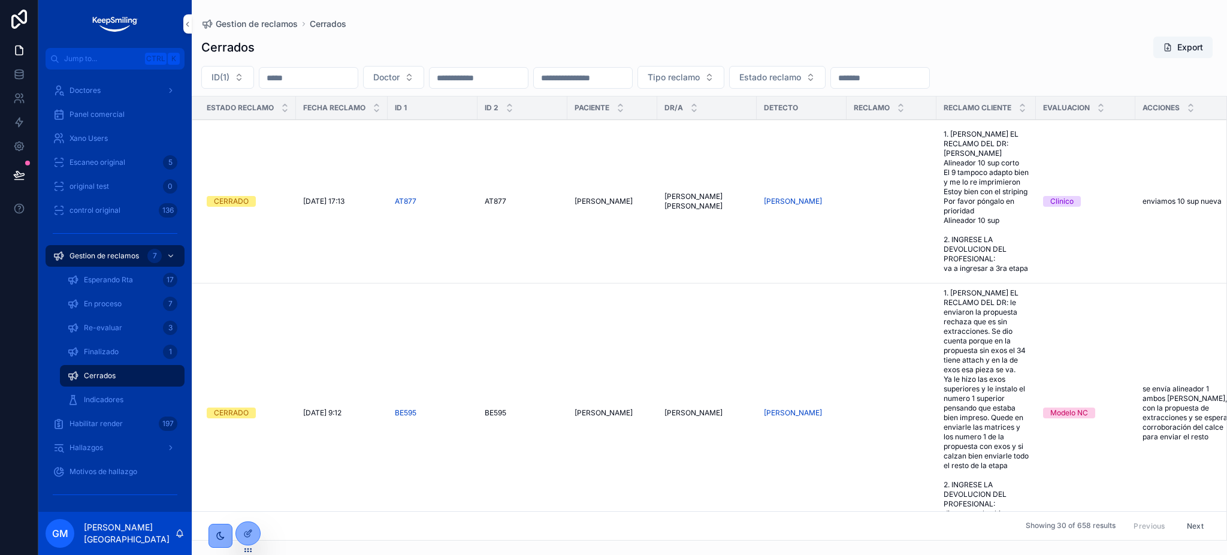
click at [929, 77] on input "scrollable content" at bounding box center [880, 77] width 98 height 17
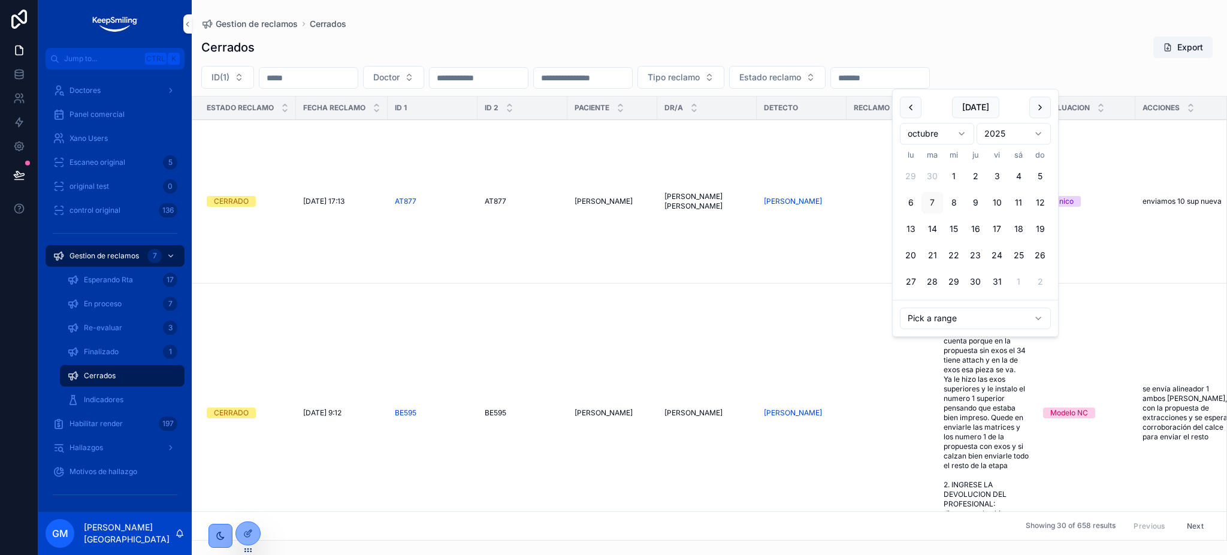
click at [911, 113] on button "scrollable content" at bounding box center [911, 107] width 22 height 22
click at [917, 100] on button "scrollable content" at bounding box center [911, 107] width 22 height 22
click at [1035, 110] on button "scrollable content" at bounding box center [1040, 107] width 22 height 22
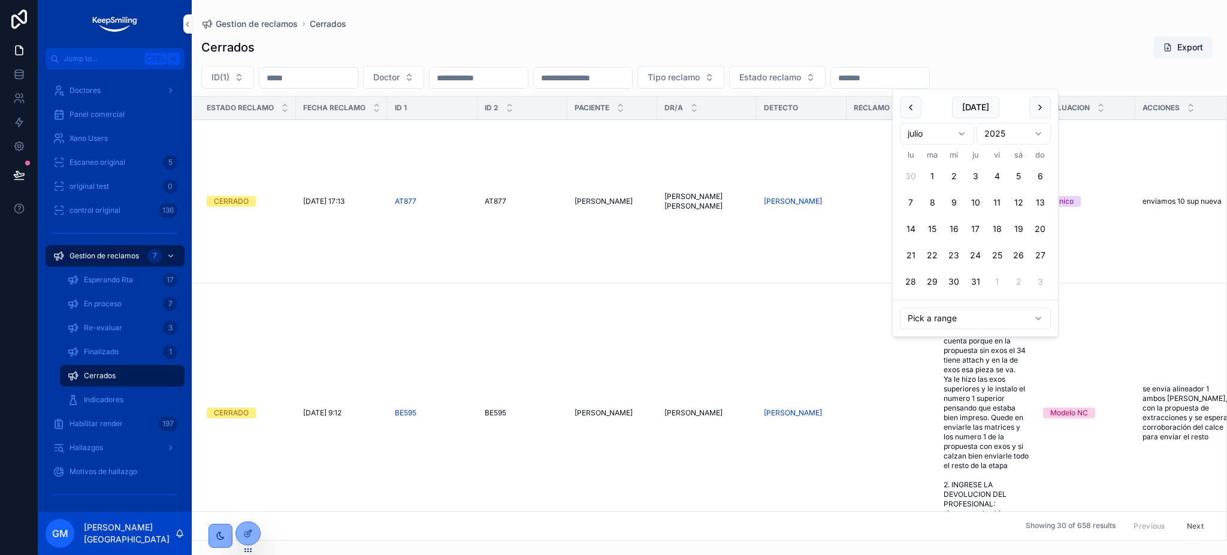
click at [925, 176] on button "1" at bounding box center [932, 176] width 22 height 22
click at [1048, 109] on button "scrollable content" at bounding box center [1040, 107] width 22 height 22
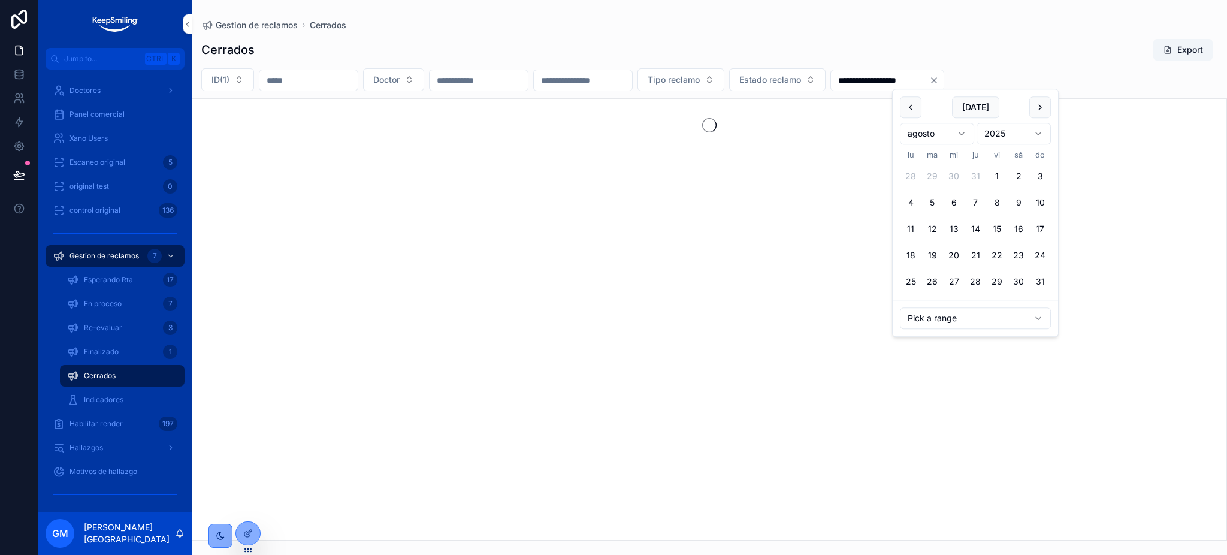
click at [1048, 109] on button "scrollable content" at bounding box center [1040, 107] width 22 height 22
click at [931, 284] on button "30" at bounding box center [932, 285] width 22 height 22
type input "**********"
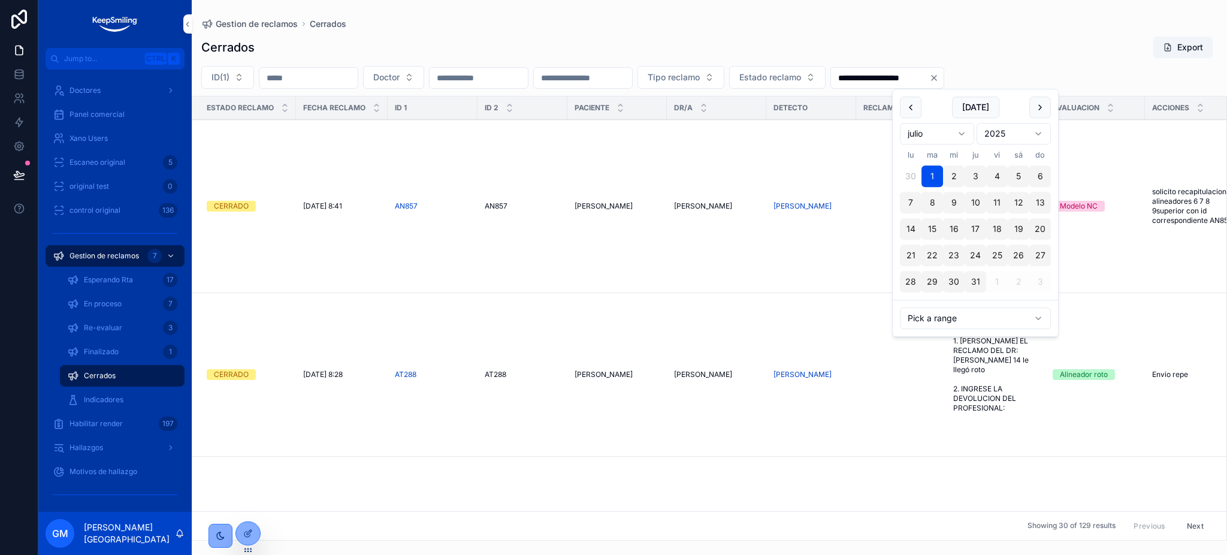
click at [924, 41] on div "Cerrados Export" at bounding box center [709, 47] width 1016 height 23
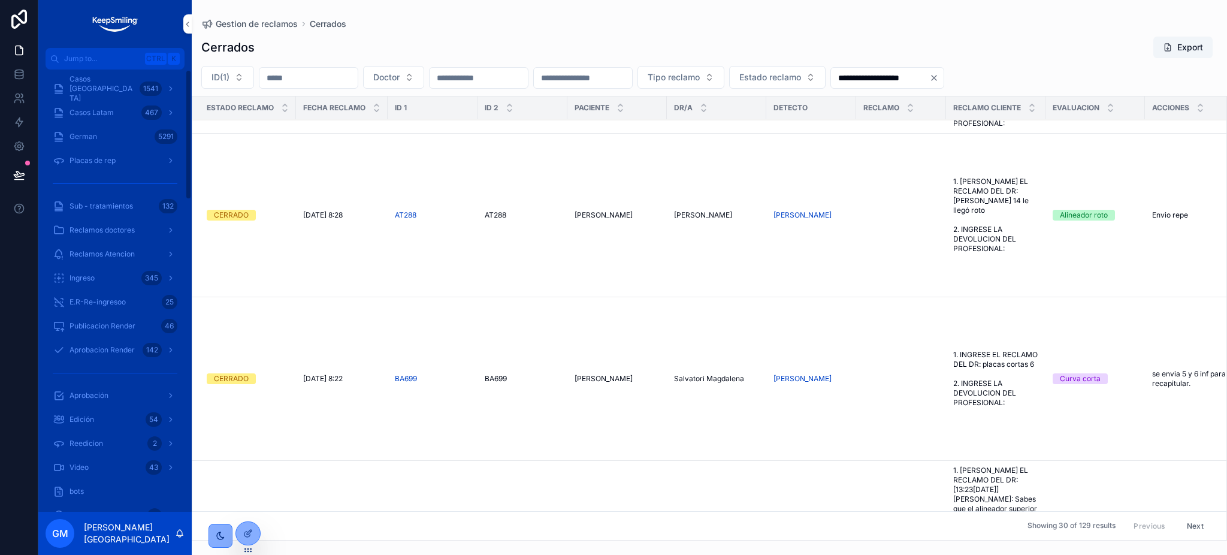
drag, startPoint x: 137, startPoint y: 103, endPoint x: 101, endPoint y: 28, distance: 83.6
click at [137, 103] on div "Casos Latam 467" at bounding box center [115, 112] width 125 height 19
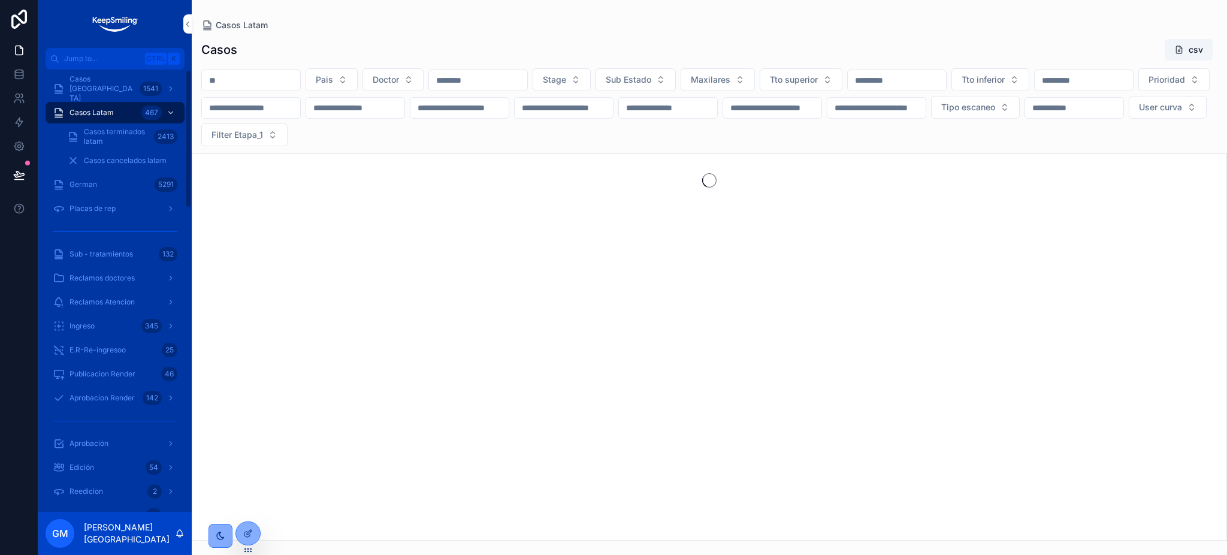
click at [118, 83] on div "Casos [GEOGRAPHIC_DATA] 1541" at bounding box center [115, 88] width 125 height 19
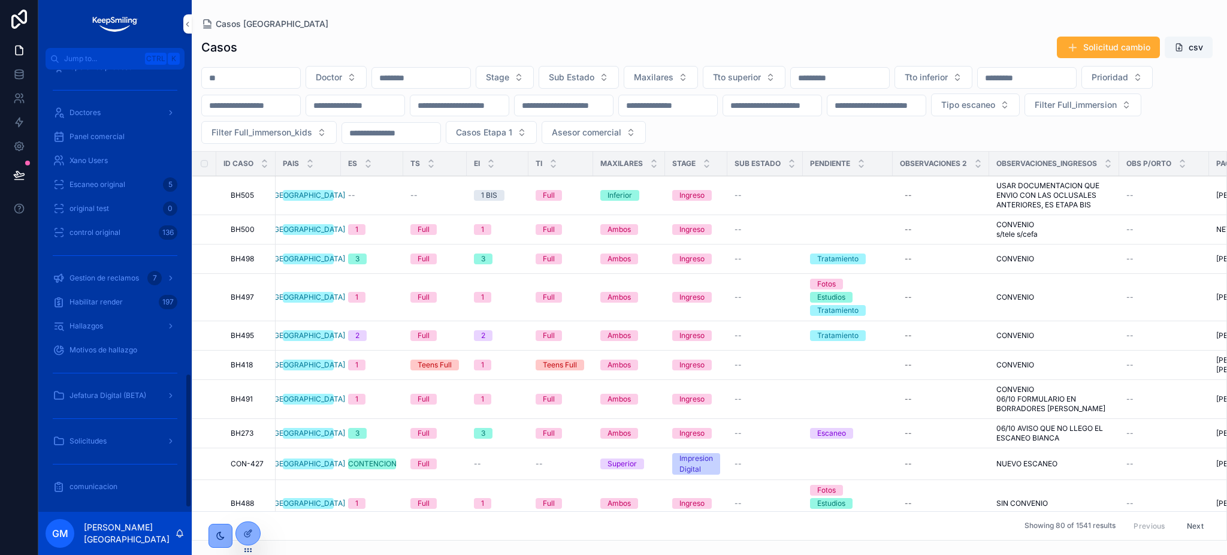
scroll to position [1016, 0]
click at [123, 437] on div "Solicitudes" at bounding box center [115, 440] width 125 height 19
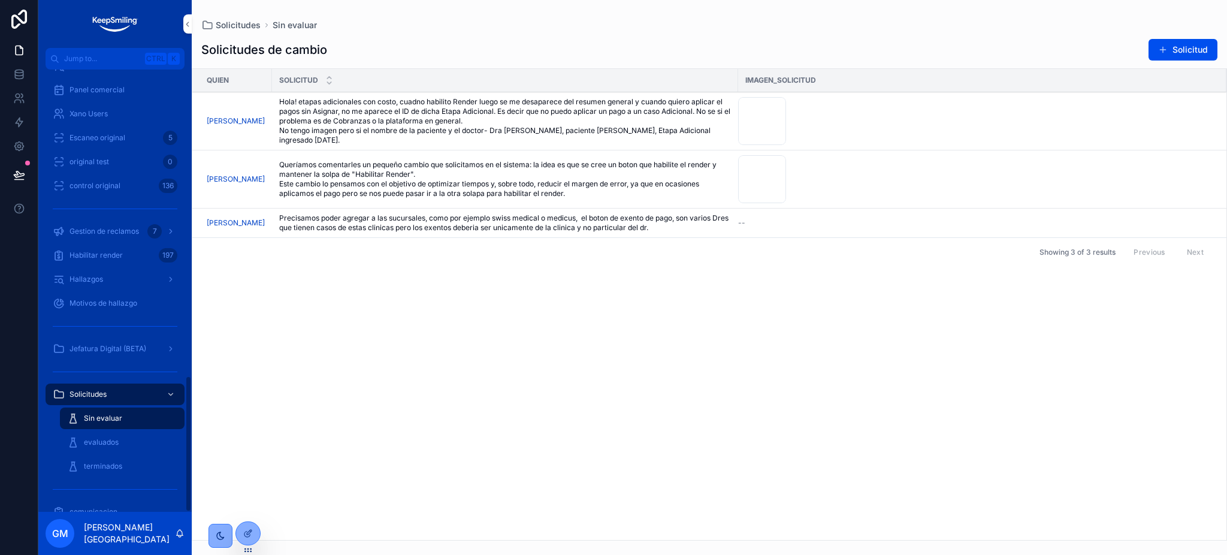
scroll to position [992, 0]
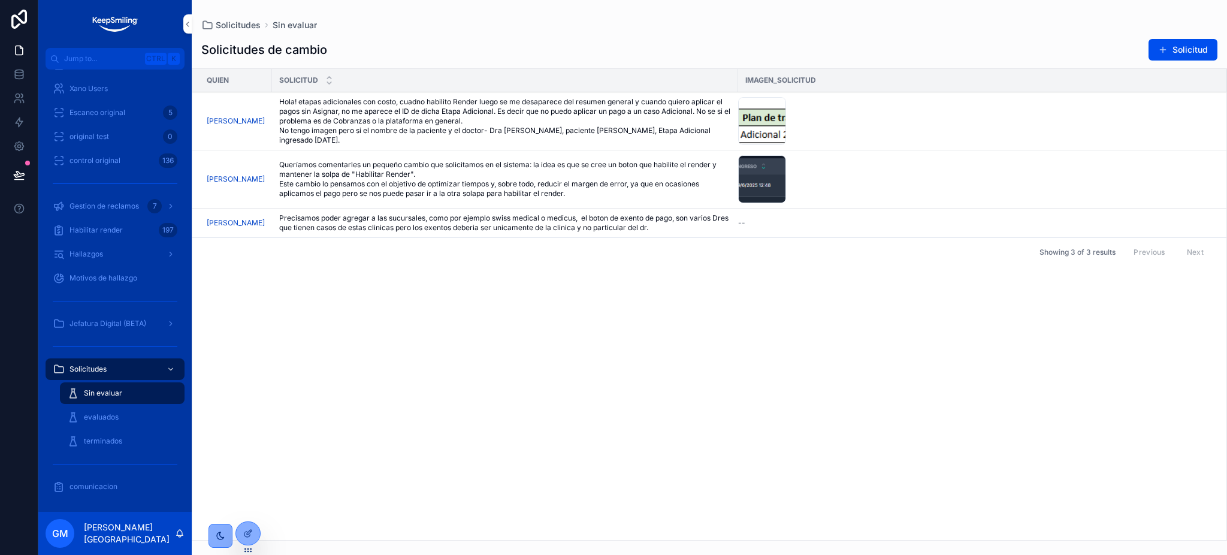
click at [131, 427] on link "evaluados" at bounding box center [122, 417] width 125 height 22
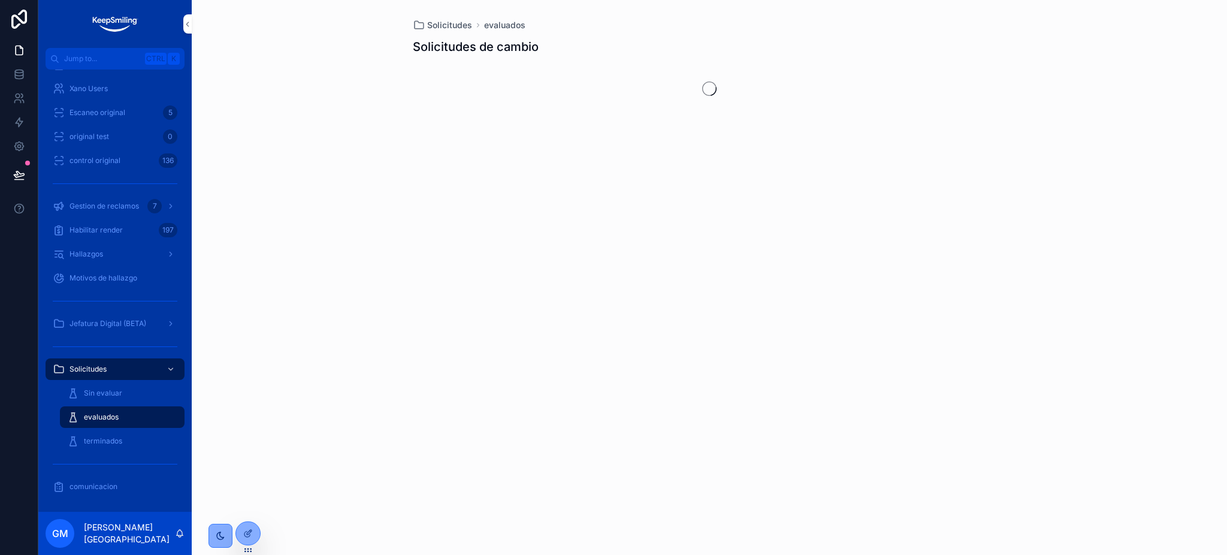
click at [126, 419] on div "evaluados" at bounding box center [122, 416] width 110 height 19
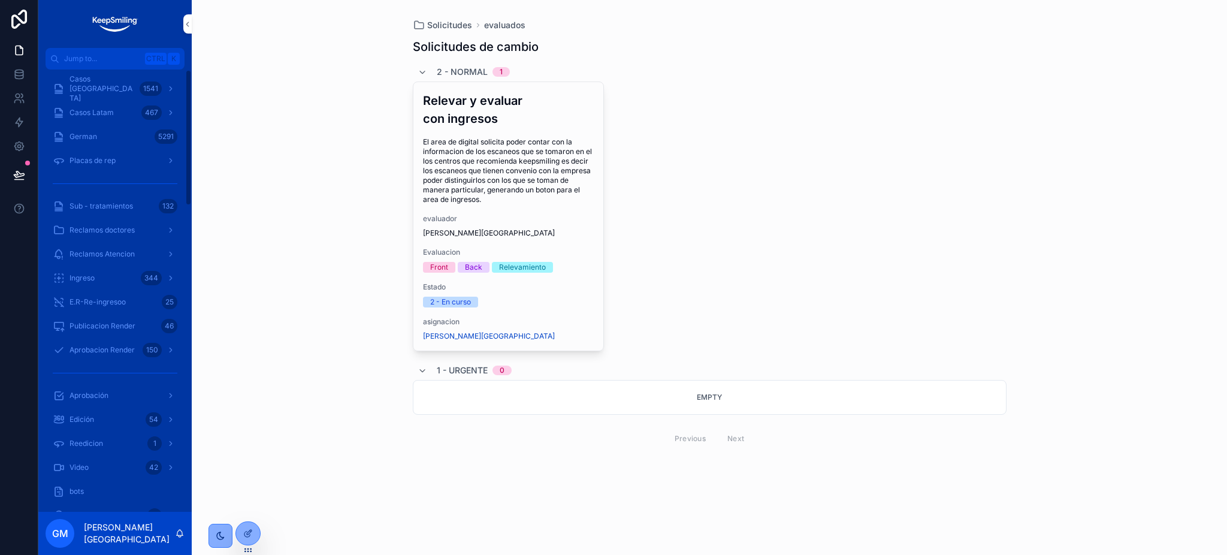
click at [81, 93] on div "Casos [GEOGRAPHIC_DATA] 1541" at bounding box center [115, 88] width 125 height 19
